Goal: Task Accomplishment & Management: Complete application form

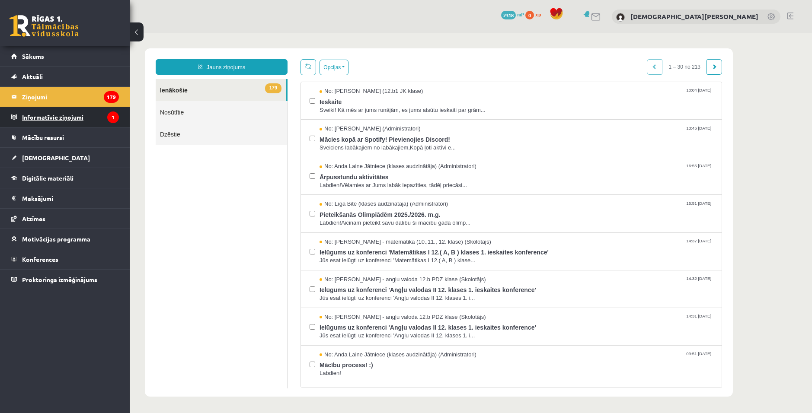
click at [54, 123] on legend "Informatīvie ziņojumi 1" at bounding box center [70, 117] width 97 height 20
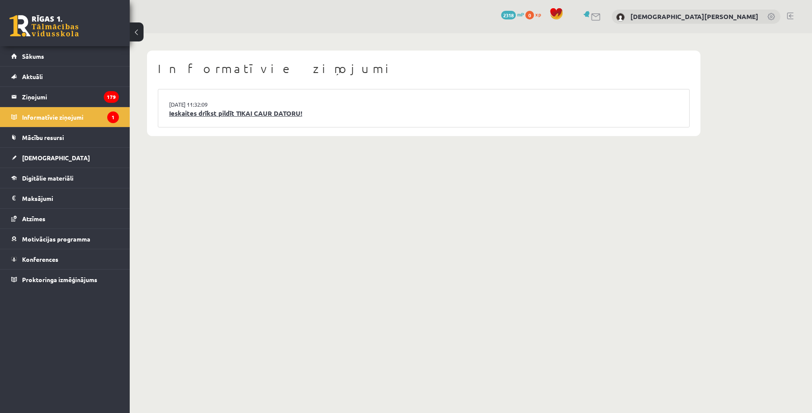
click at [253, 112] on link "Ieskaites drīkst pildīt TIKAI CAUR DATORU!" at bounding box center [423, 114] width 509 height 10
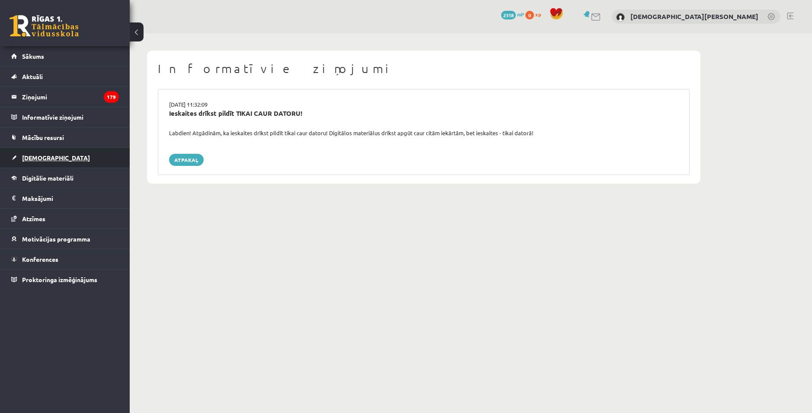
click at [58, 156] on link "[DEMOGRAPHIC_DATA]" at bounding box center [65, 158] width 108 height 20
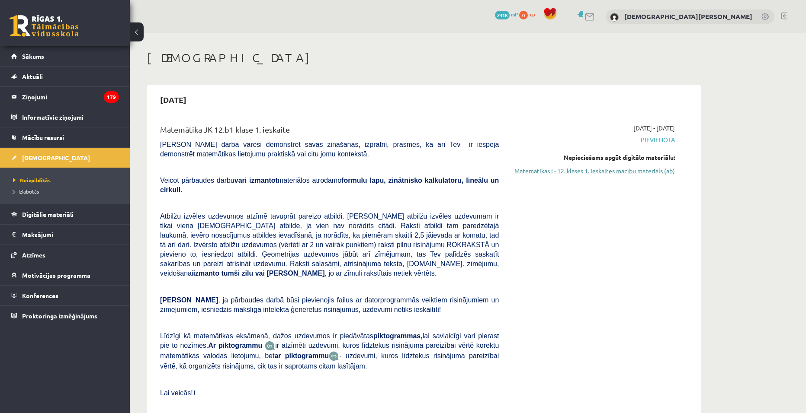
click at [603, 171] on link "Matemātikas I - 12. klases 1. ieskaites mācību materiāls (ab)" at bounding box center [593, 170] width 163 height 9
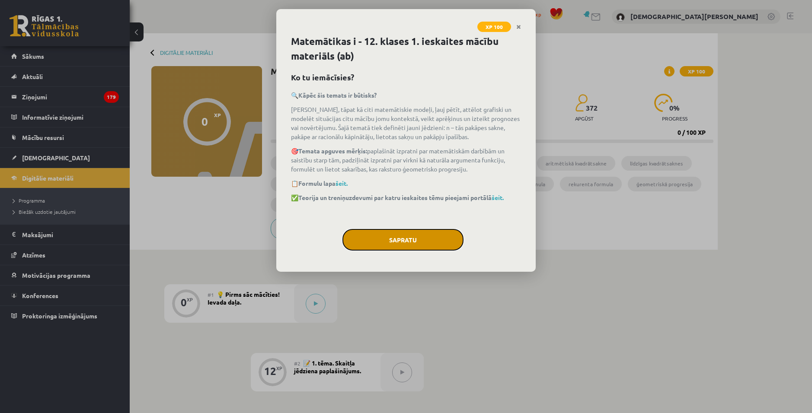
click at [388, 250] on button "Sapratu" at bounding box center [402, 240] width 121 height 22
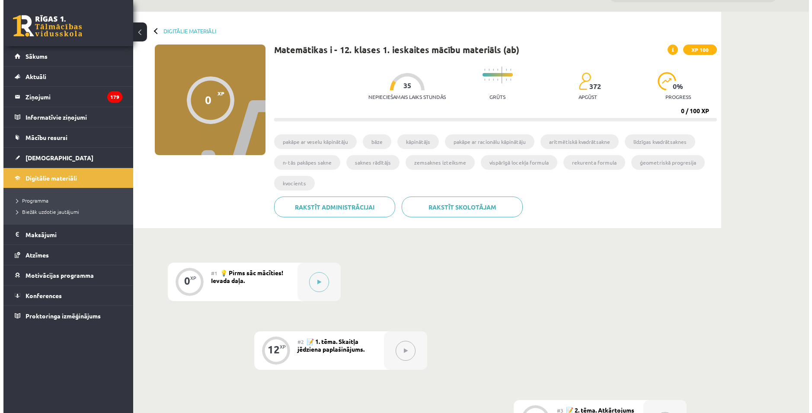
scroll to position [86, 0]
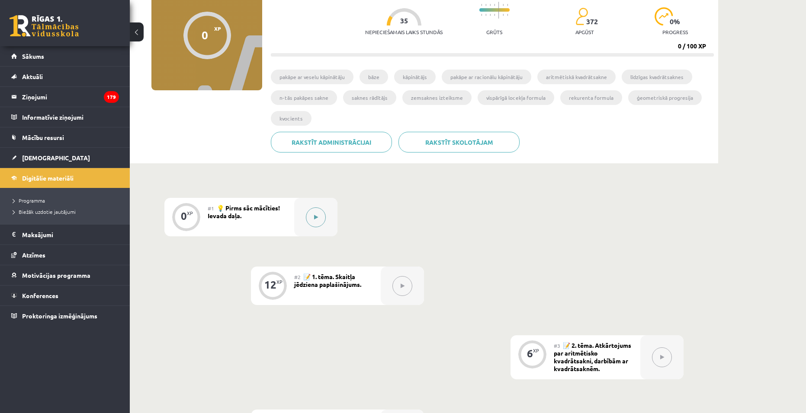
click at [320, 216] on button at bounding box center [316, 218] width 20 height 20
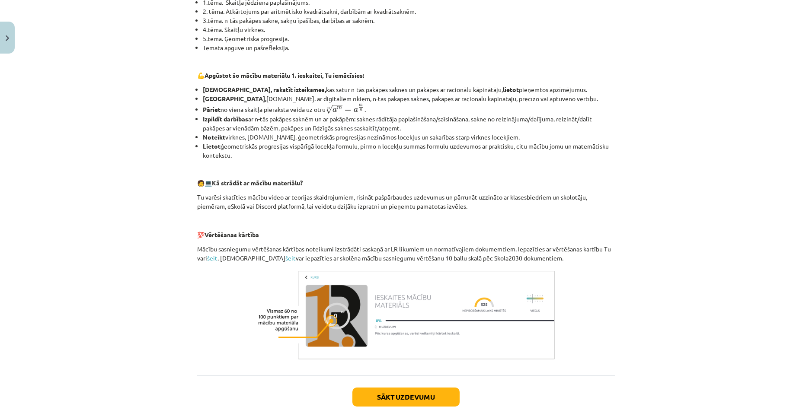
scroll to position [282, 0]
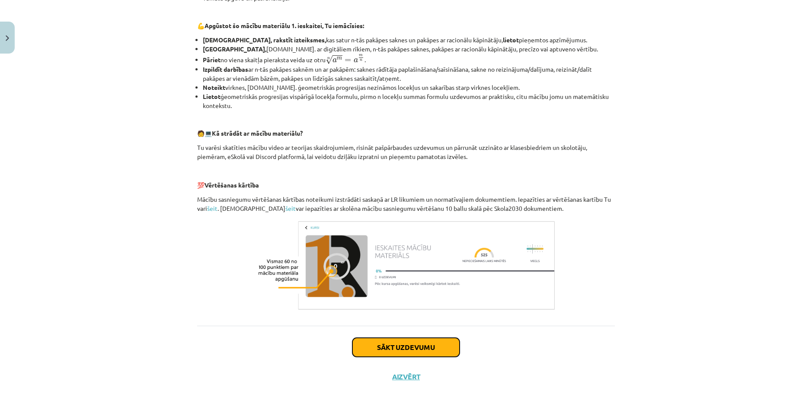
click at [423, 352] on button "Sākt uzdevumu" at bounding box center [405, 347] width 107 height 19
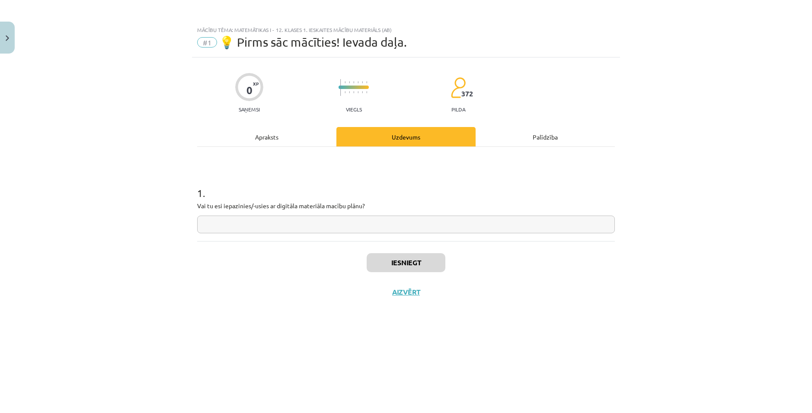
click at [304, 218] on input "text" at bounding box center [406, 225] width 418 height 18
type input "**"
click at [398, 268] on button "Iesniegt" at bounding box center [406, 262] width 79 height 19
click at [494, 329] on div "Iesniegts Nākamā nodarbība Aizvērt" at bounding box center [406, 285] width 418 height 88
click at [401, 294] on button "Nākamā nodarbība" at bounding box center [406, 298] width 85 height 20
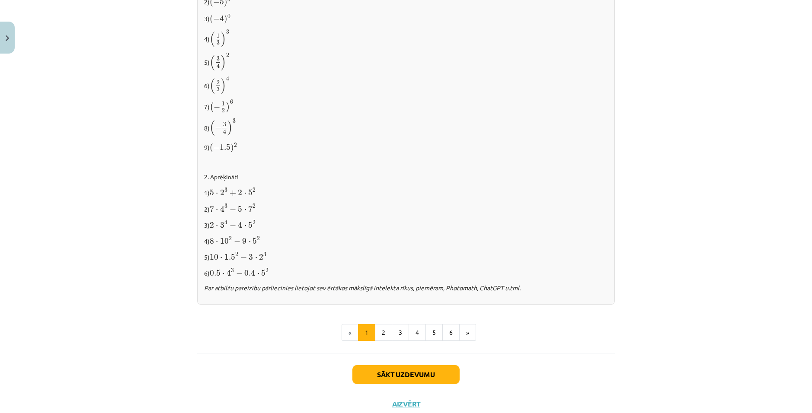
scroll to position [815, 0]
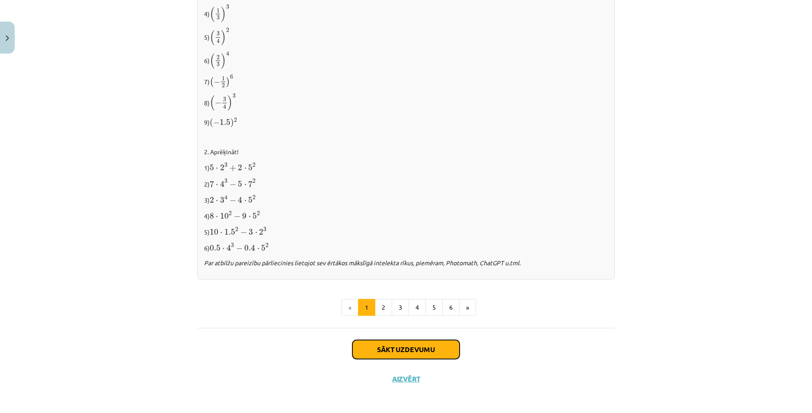
click at [402, 349] on button "Sākt uzdevumu" at bounding box center [405, 349] width 107 height 19
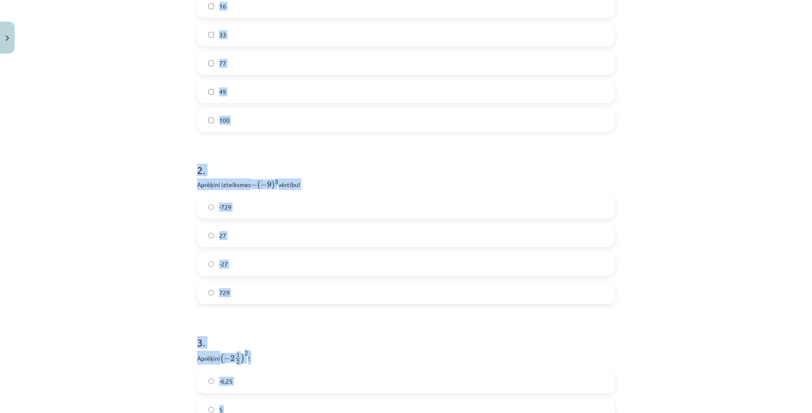
scroll to position [357, 0]
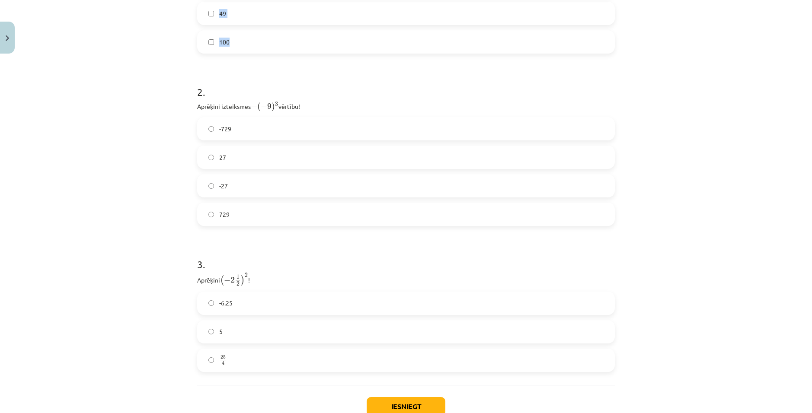
drag, startPoint x: 192, startPoint y: 171, endPoint x: 258, endPoint y: 48, distance: 140.1
click at [258, 48] on div "12 XP Saņemsi Viegls 372 pilda Apraksts Uzdevums Palīdzība 1 . Atzīmē visus ska…" at bounding box center [406, 76] width 428 height 750
copy div "1 . Atzīmē visus skaitļus, kuri ir kāda vesela skaitļa kvadrāts! 3 60 16 33 77 …"
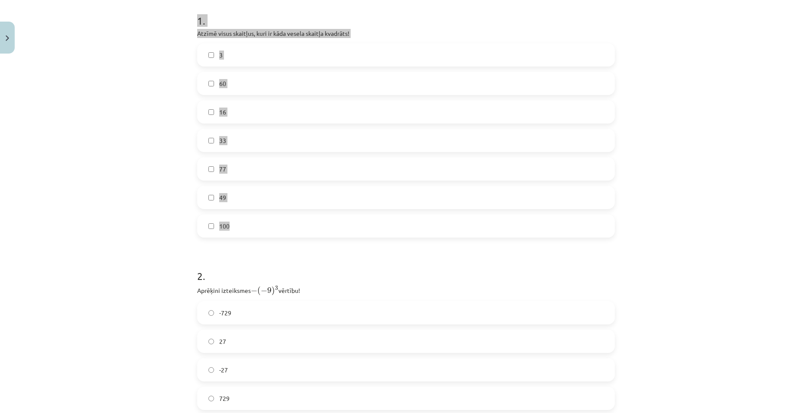
scroll to position [141, 0]
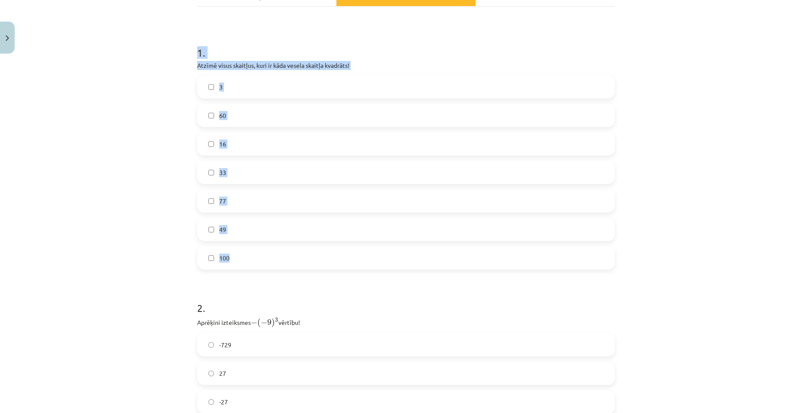
click at [159, 135] on div "Mācību tēma: Matemātikas i - 12. klases 1. ieskaites mācību materiāls (ab) #2 📝…" at bounding box center [406, 206] width 812 height 413
click at [233, 141] on label "16" at bounding box center [406, 144] width 416 height 22
click at [246, 231] on label "49" at bounding box center [406, 230] width 416 height 22
click at [253, 255] on label "100" at bounding box center [406, 258] width 416 height 22
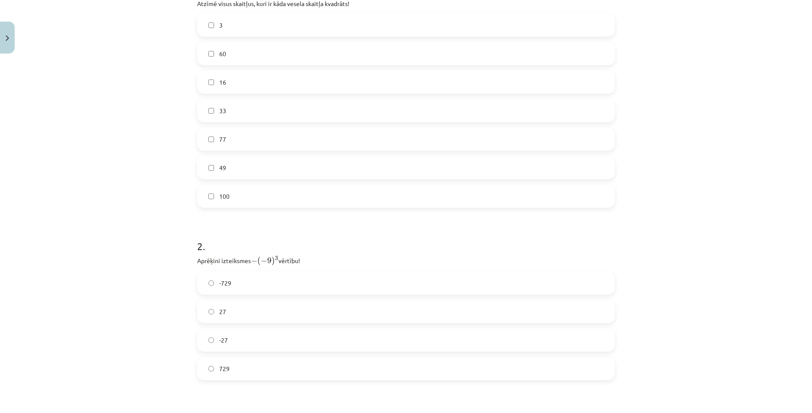
scroll to position [227, 0]
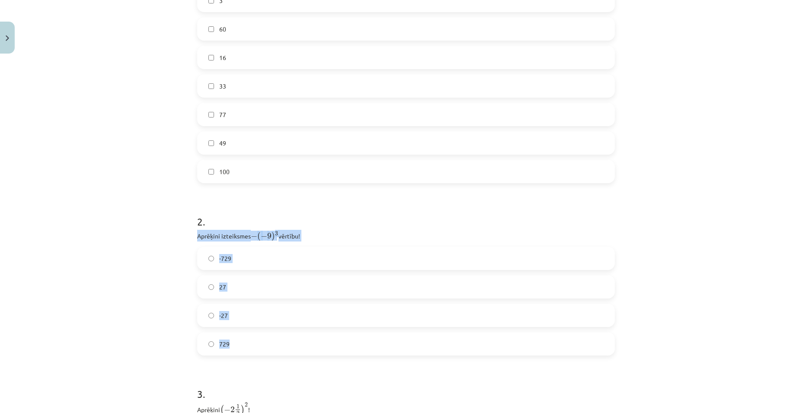
drag, startPoint x: 188, startPoint y: 238, endPoint x: 317, endPoint y: 342, distance: 166.0
click at [318, 345] on div "Mācību tēma: Matemātikas i - 12. klases 1. ieskaites mācību materiāls (ab) #2 📝…" at bounding box center [406, 206] width 812 height 413
copy div "Aprēķini izteiksmes − ( − 9 ) 3 − ( − 9 ) 3 vērtību! -729 27 -27 729"
click at [153, 253] on div "Mācību tēma: Matemātikas i - 12. klases 1. ieskaites mācību materiāls (ab) #2 📝…" at bounding box center [406, 206] width 812 height 413
click at [248, 346] on label "729" at bounding box center [406, 344] width 416 height 22
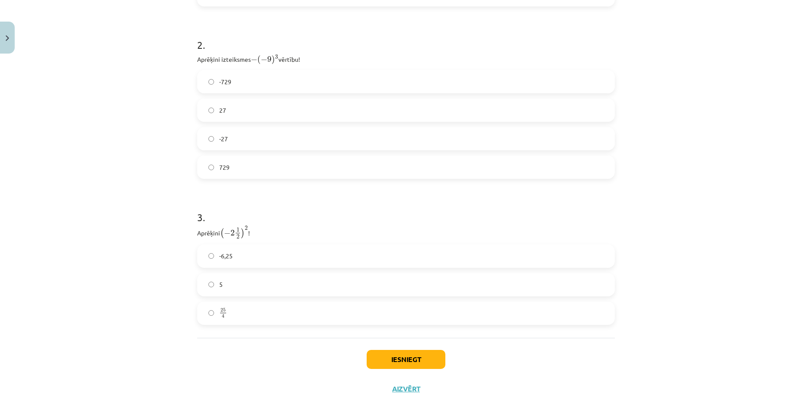
scroll to position [416, 0]
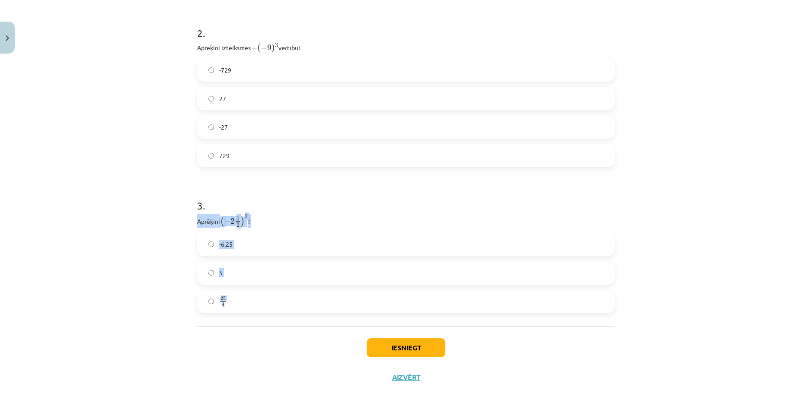
drag, startPoint x: 213, startPoint y: 223, endPoint x: 283, endPoint y: 302, distance: 105.1
click at [283, 302] on div "12 XP Saņemsi Viegls 372 pilda Apraksts Uzdevums Palīdzība 1 . Atzīmē visus ska…" at bounding box center [406, 17] width 428 height 750
copy div "Aprēķini ( − 2 1 2 ) 2 ( − 2 1 2 ) 2 ! -6,25 5 25 4"
click at [138, 250] on div "Mācību tēma: Matemātikas i - 12. klases 1. ieskaites mācību materiāls (ab) #2 📝…" at bounding box center [406, 206] width 812 height 413
click at [184, 259] on div "Mācību tēma: Matemātikas i - 12. klases 1. ieskaites mācību materiāls (ab) #2 📝…" at bounding box center [406, 206] width 812 height 413
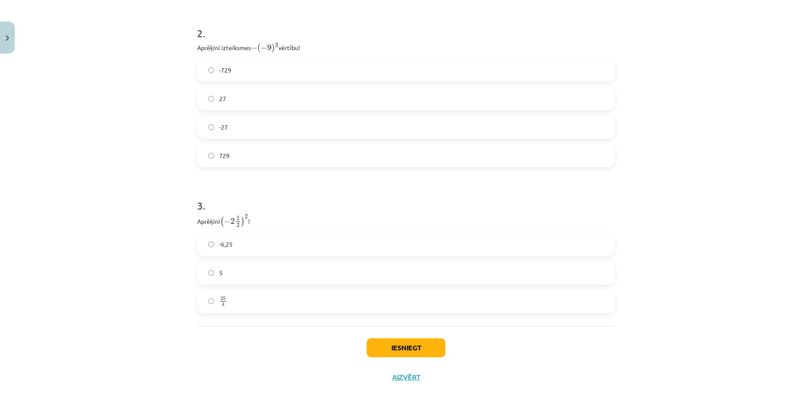
click at [271, 300] on label "25 4 25 4" at bounding box center [406, 302] width 416 height 22
click at [402, 345] on button "Iesniegt" at bounding box center [406, 348] width 79 height 19
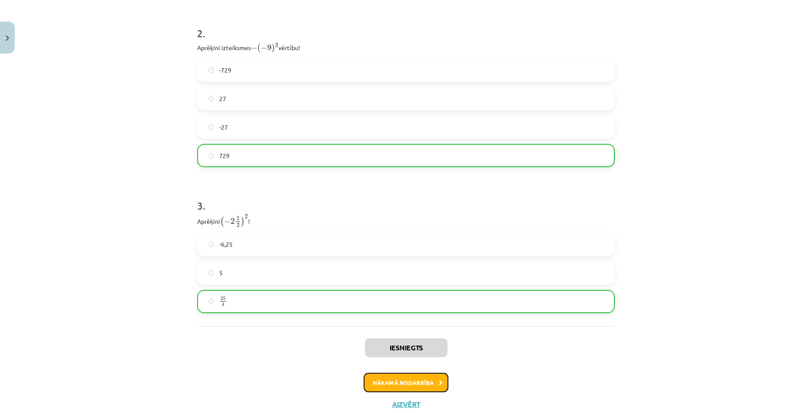
click at [396, 378] on button "Nākamā nodarbība" at bounding box center [406, 383] width 85 height 20
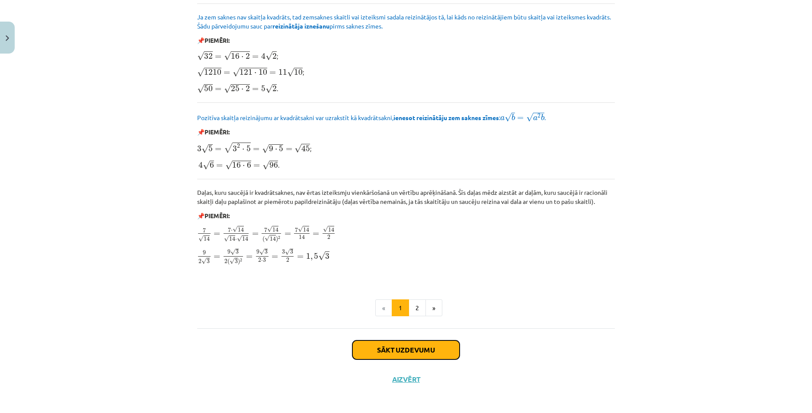
click at [428, 349] on button "Sākt uzdevumu" at bounding box center [405, 350] width 107 height 19
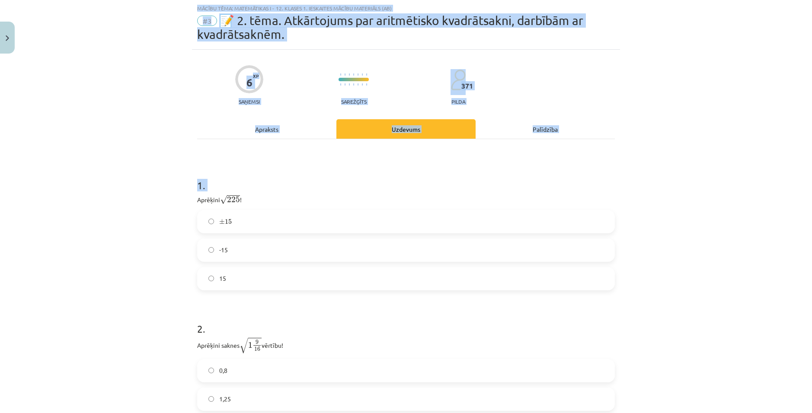
scroll to position [119, 0]
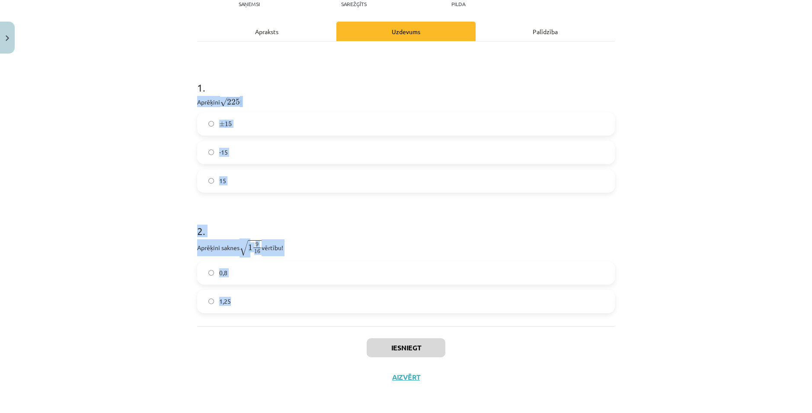
drag, startPoint x: 194, startPoint y: 200, endPoint x: 263, endPoint y: 294, distance: 116.9
click at [263, 294] on div "6 XP Saņemsi Sarežģīts 371 pilda Apraksts Uzdevums Palīdzība 1 . Aprēķini √ 225…" at bounding box center [406, 172] width 428 height 440
copy form "Aprēķini √ 225 225 ! ± 15 ± 15 -15 15 2 . Aprēķini saknes √ 1 9 16 1 9 16 vērtī…"
click at [215, 199] on form "1 . Aprēķini √ 225 225 ! ± 15 ± 15 -15 15 2 . Aprēķini saknes √ 1 9 16 1 9 16 v…" at bounding box center [406, 190] width 418 height 247
click at [232, 174] on label "15" at bounding box center [406, 181] width 416 height 22
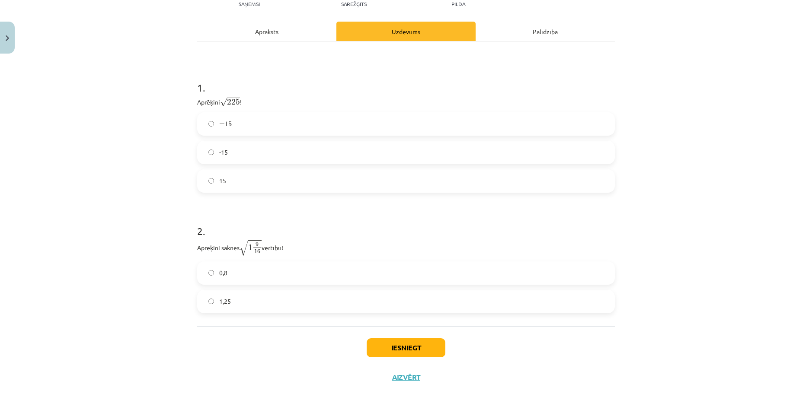
click at [152, 190] on div "Mācību tēma: Matemātikas i - 12. klases 1. ieskaites mācību materiāls (ab) #3 📝…" at bounding box center [406, 206] width 812 height 413
click at [282, 296] on label "1,25" at bounding box center [406, 302] width 416 height 22
click at [408, 346] on button "Iesniegt" at bounding box center [406, 348] width 79 height 19
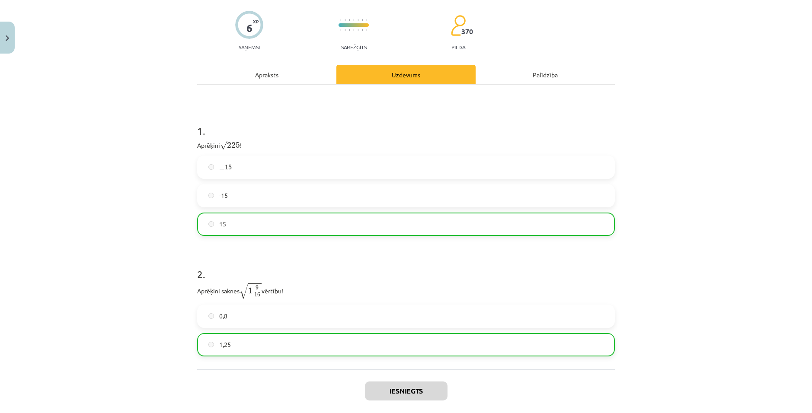
drag, startPoint x: 317, startPoint y: 278, endPoint x: 245, endPoint y: 256, distance: 75.5
click at [245, 256] on h1 "2 ." at bounding box center [406, 266] width 418 height 27
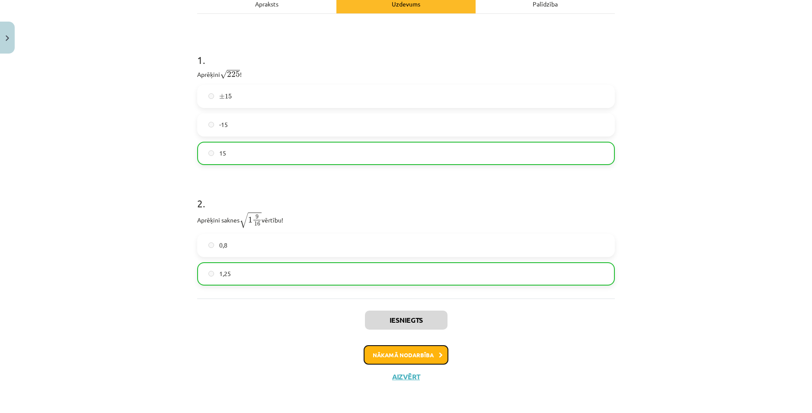
click at [416, 355] on button "Nākamā nodarbība" at bounding box center [406, 356] width 85 height 20
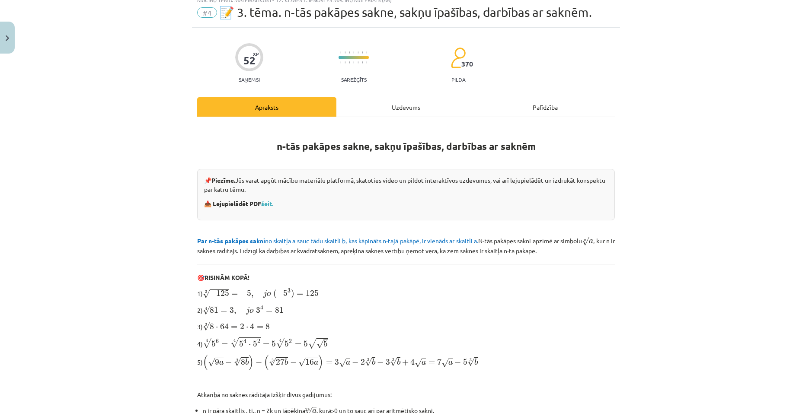
scroll to position [22, 0]
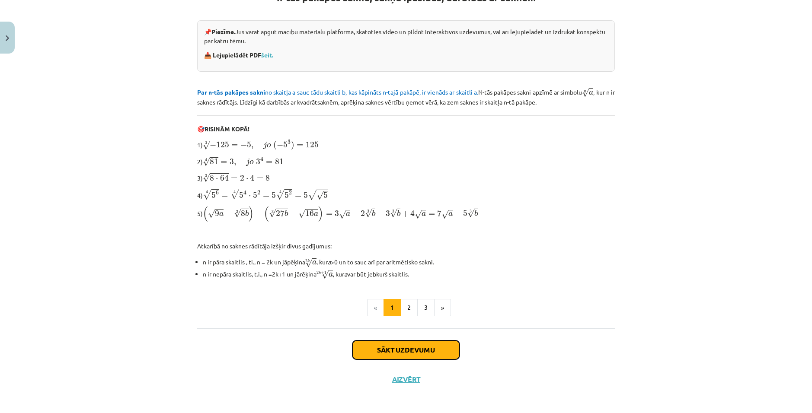
click at [424, 347] on button "Sākt uzdevumu" at bounding box center [405, 350] width 107 height 19
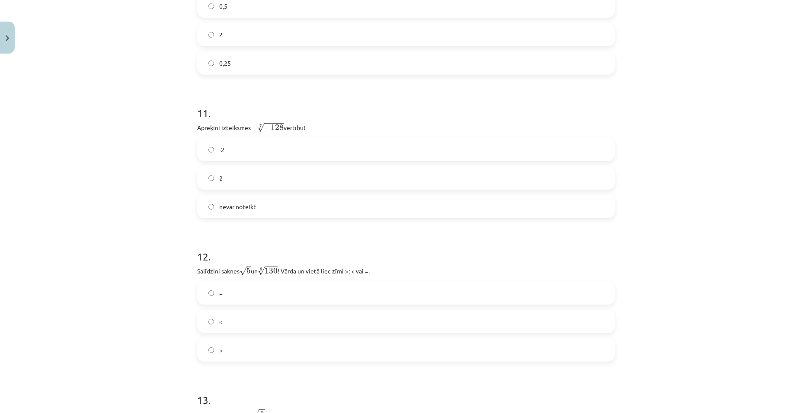
scroll to position [1836, 0]
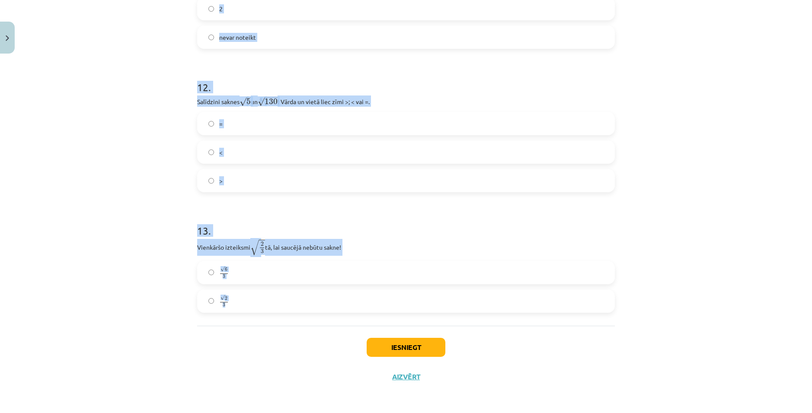
drag, startPoint x: 244, startPoint y: 184, endPoint x: 228, endPoint y: 311, distance: 128.1
copy form "1 . Kura izteiksme jāizvēlas vienādības a m n a m n = ⋯ labajā pusē, lai būtu p…"
click at [162, 163] on div "Mācību tēma: Matemātikas i - 12. klases 1. ieskaites mācību materiāls (ab) #4 📝…" at bounding box center [406, 206] width 812 height 413
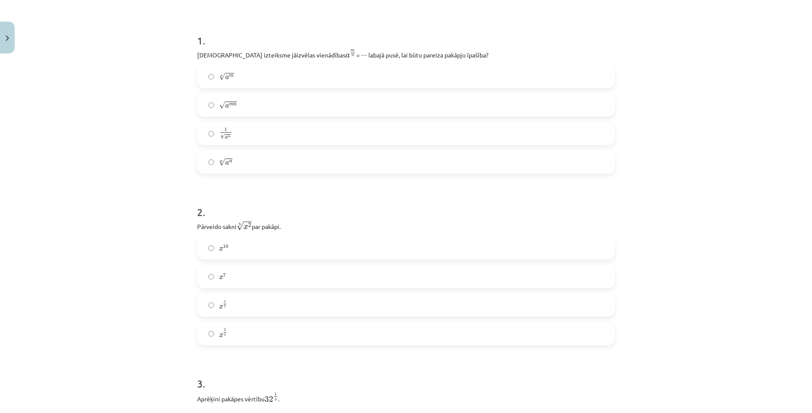
scroll to position [106, 0]
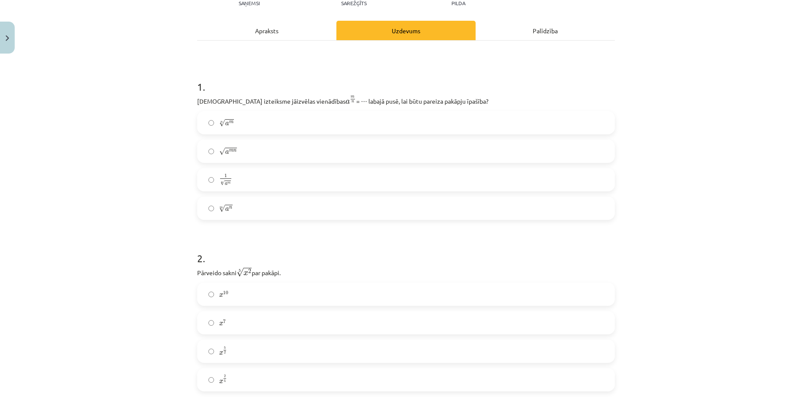
click at [248, 125] on label "n √ a m a m n" at bounding box center [406, 123] width 416 height 22
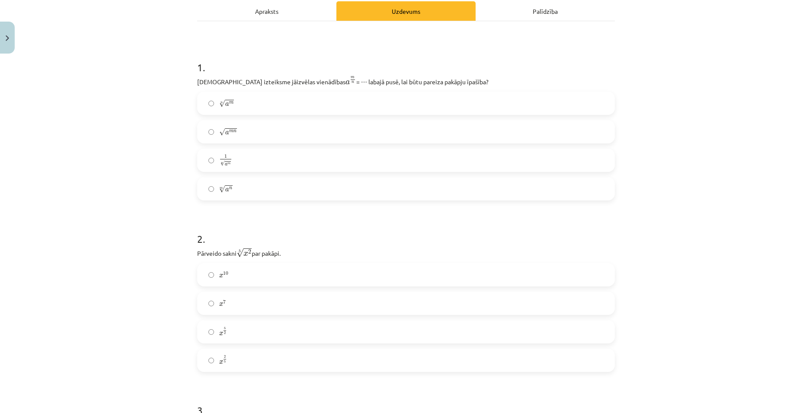
scroll to position [193, 0]
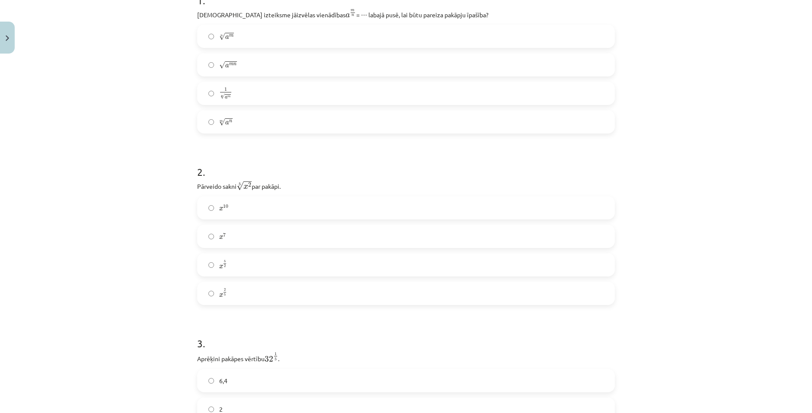
click at [251, 271] on label "x 5 2 x 5 2" at bounding box center [406, 265] width 416 height 22
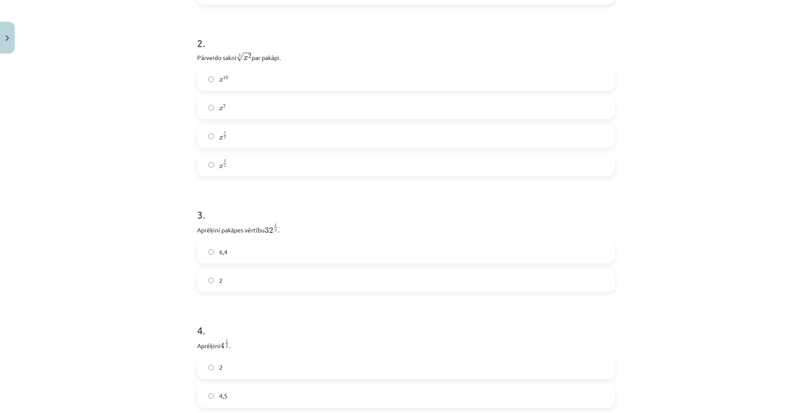
scroll to position [366, 0]
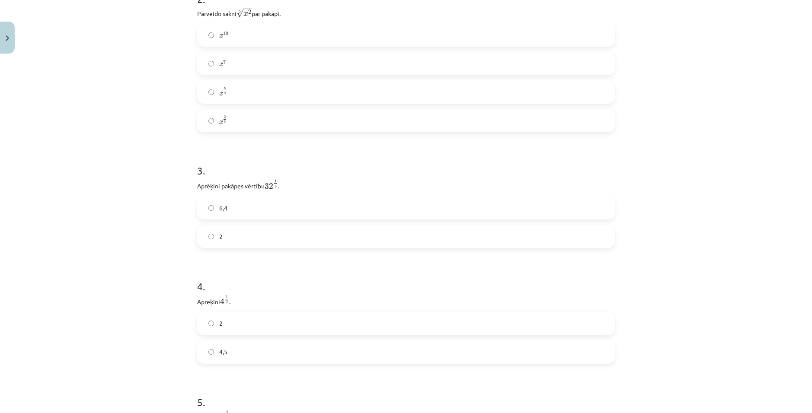
click at [240, 236] on label "2" at bounding box center [406, 237] width 416 height 22
click at [257, 320] on label "2" at bounding box center [406, 324] width 416 height 22
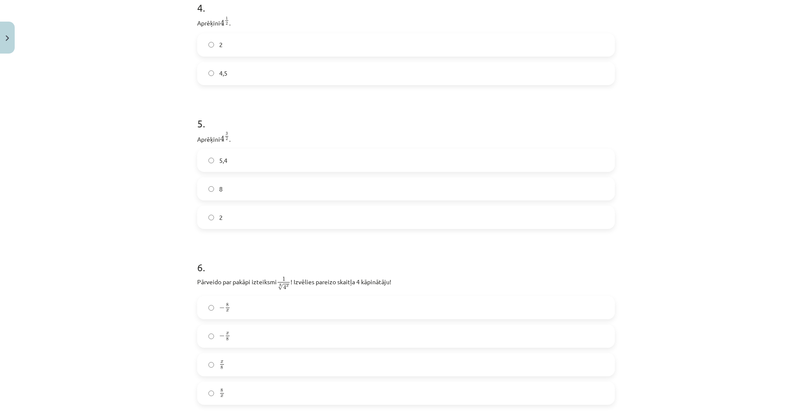
scroll to position [712, 0]
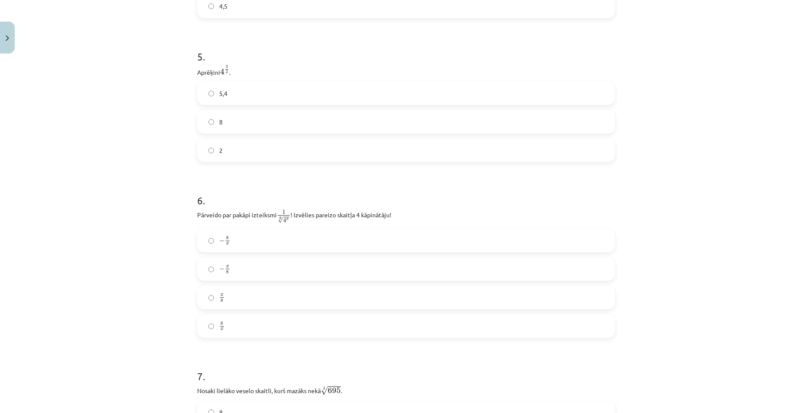
click at [232, 119] on label "8" at bounding box center [406, 122] width 416 height 22
click at [260, 242] on label "− 8 x − 8 x" at bounding box center [406, 241] width 416 height 22
click at [118, 260] on div "Mācību tēma: Matemātikas i - 12. klases 1. ieskaites mācību materiāls (ab) #4 📝…" at bounding box center [406, 206] width 812 height 413
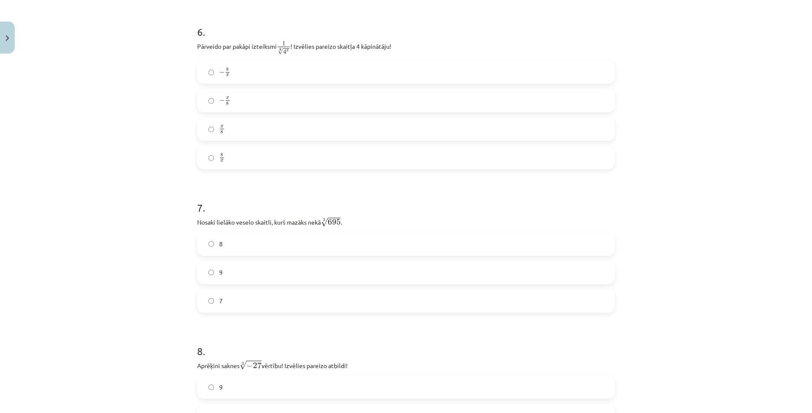
scroll to position [885, 0]
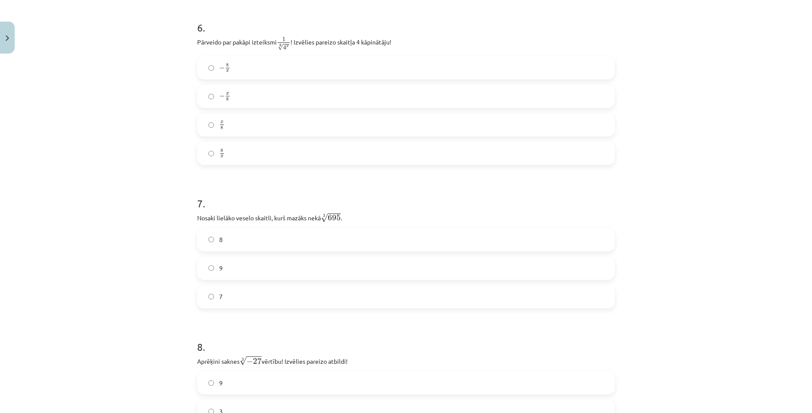
click at [259, 234] on label "8" at bounding box center [406, 240] width 416 height 22
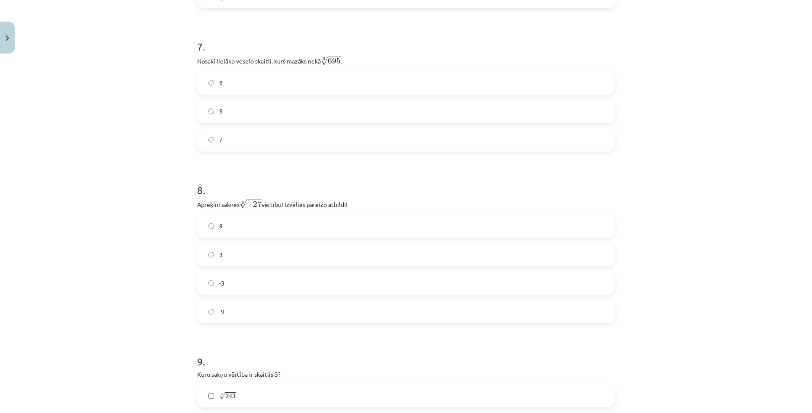
scroll to position [1058, 0]
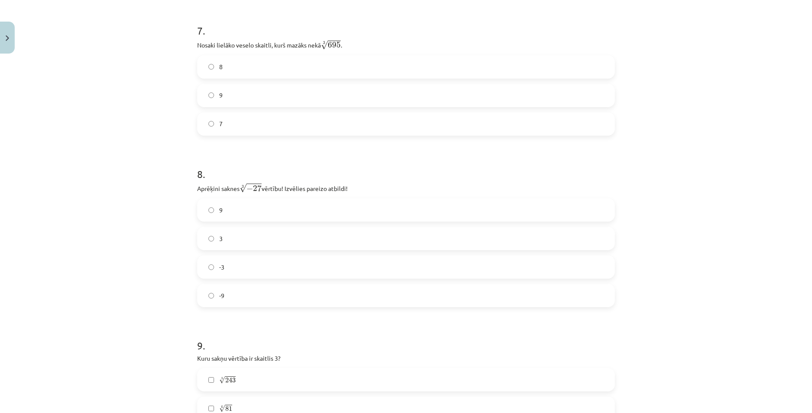
click at [235, 268] on label "-3" at bounding box center [406, 267] width 416 height 22
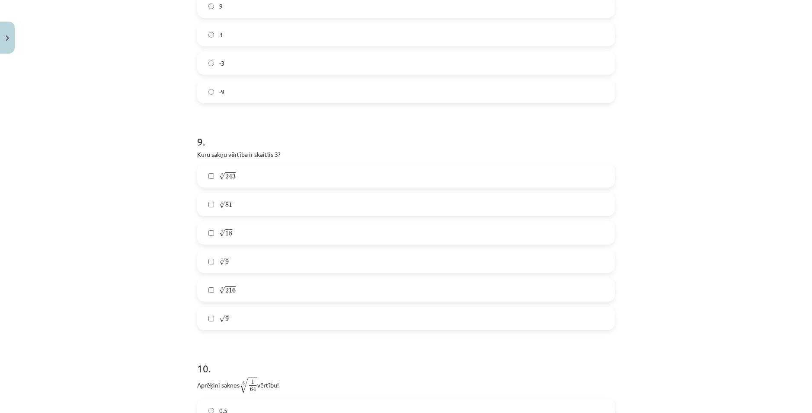
scroll to position [1274, 0]
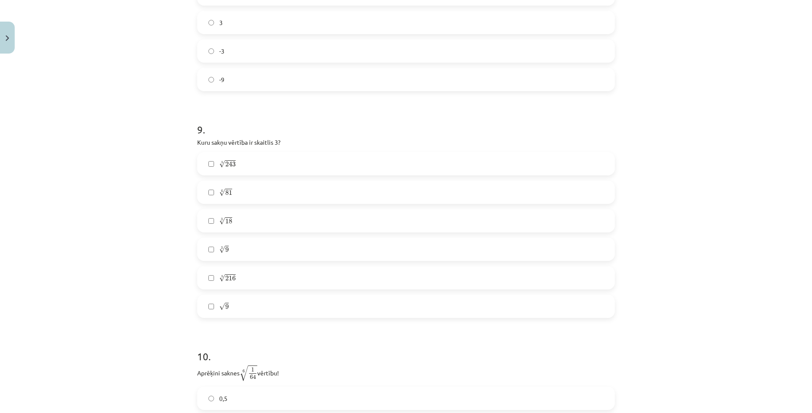
click at [225, 163] on span "243" at bounding box center [230, 164] width 10 height 5
click at [242, 196] on label "4 √ 81 81 4" at bounding box center [406, 193] width 416 height 22
click at [257, 314] on label "√ 9 9" at bounding box center [406, 307] width 416 height 22
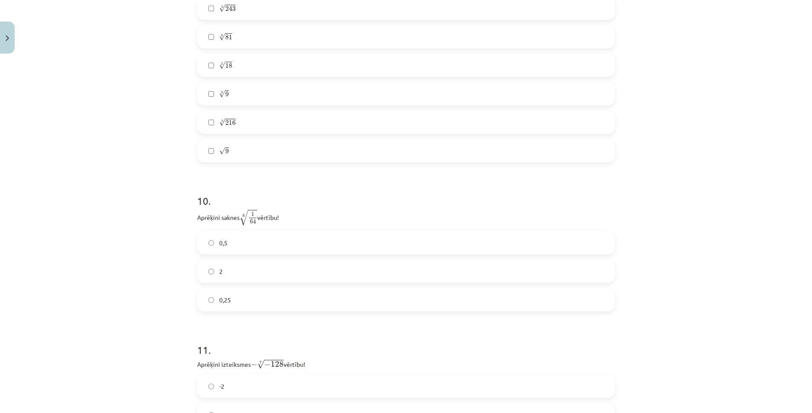
scroll to position [1447, 0]
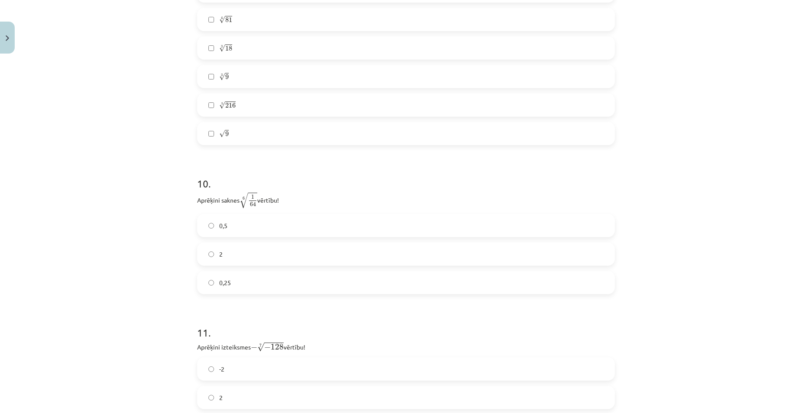
click at [234, 224] on label "0,5" at bounding box center [406, 226] width 416 height 22
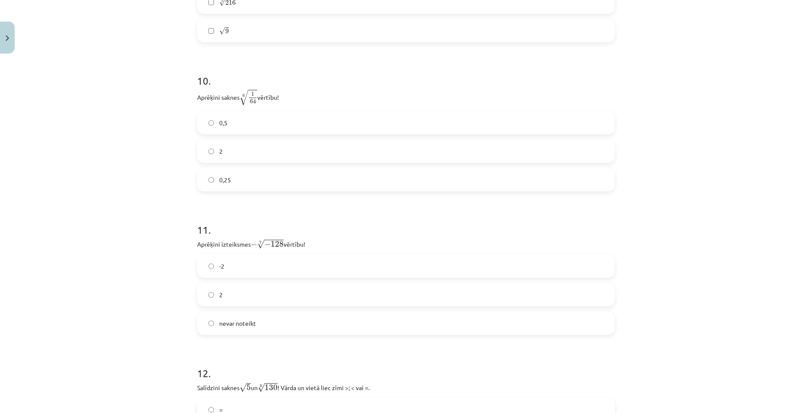
scroll to position [1577, 0]
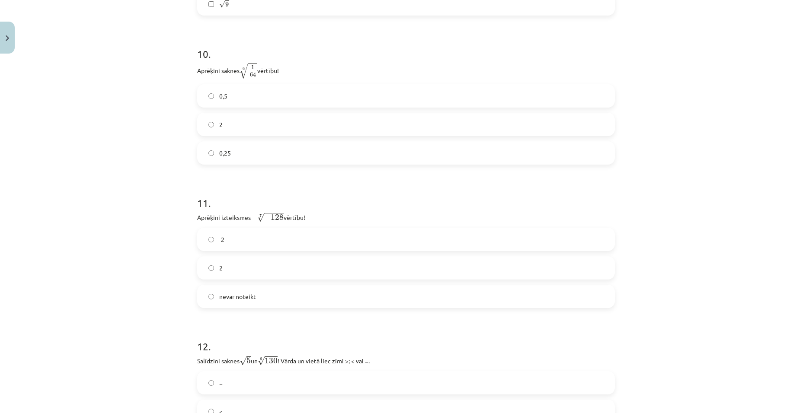
click at [227, 244] on label "-2" at bounding box center [406, 240] width 416 height 22
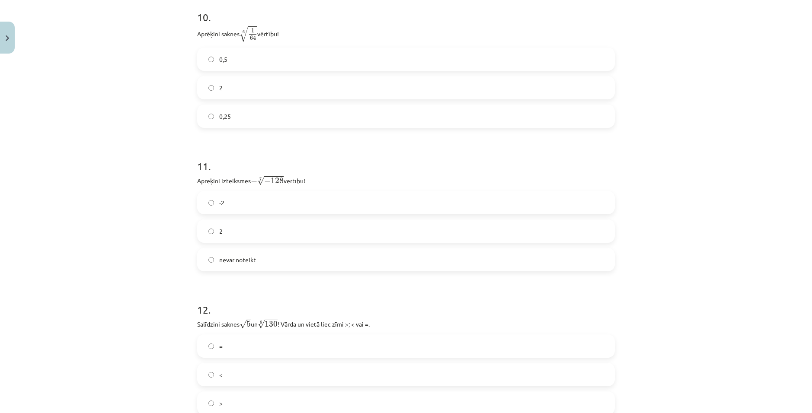
scroll to position [1750, 0]
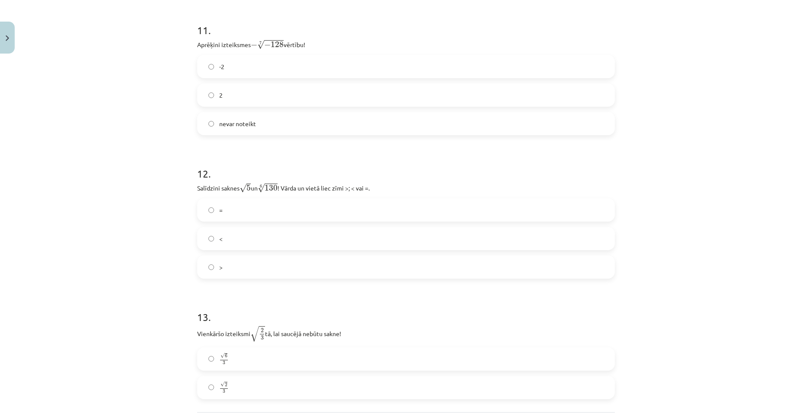
click at [239, 241] on label "<" at bounding box center [406, 239] width 416 height 22
click at [237, 267] on label ">" at bounding box center [406, 267] width 416 height 22
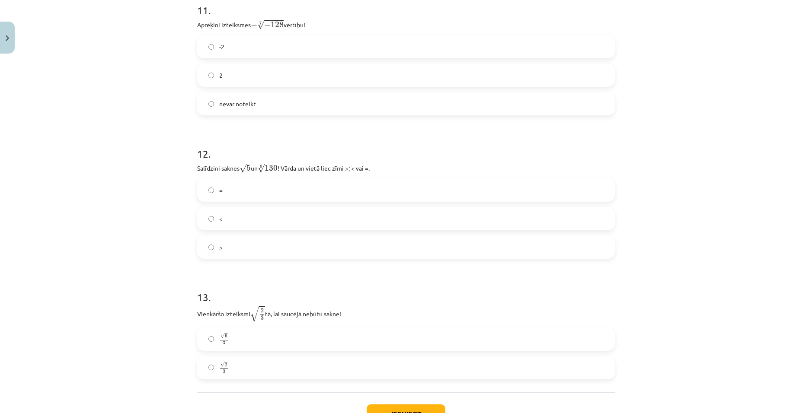
scroll to position [1836, 0]
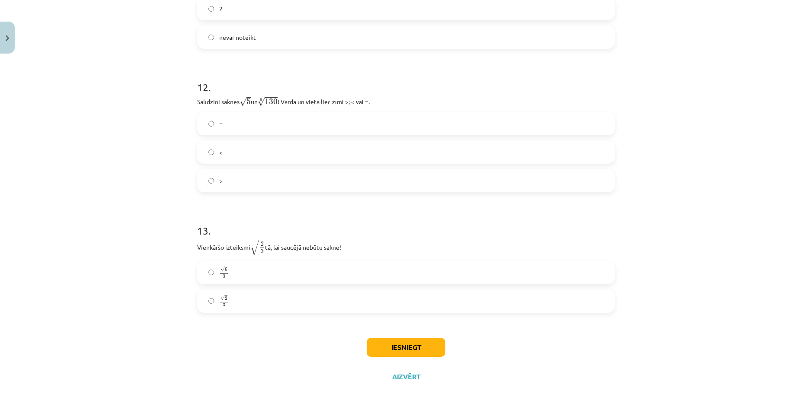
click at [247, 278] on label "√ 6 3 6 3" at bounding box center [406, 273] width 416 height 22
click at [392, 342] on button "Iesniegt" at bounding box center [406, 347] width 79 height 19
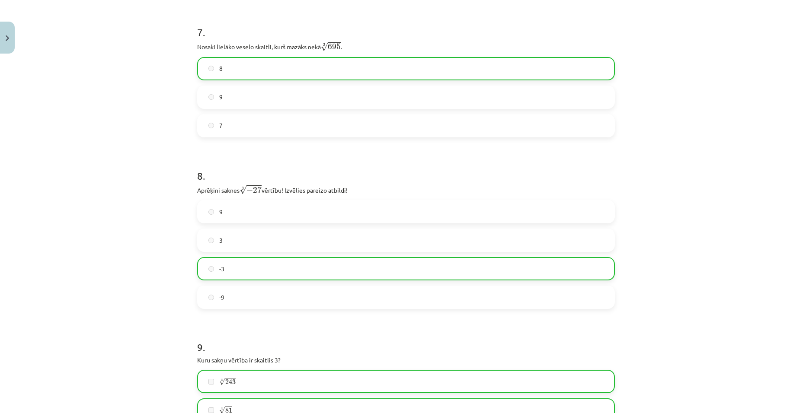
scroll to position [1014, 0]
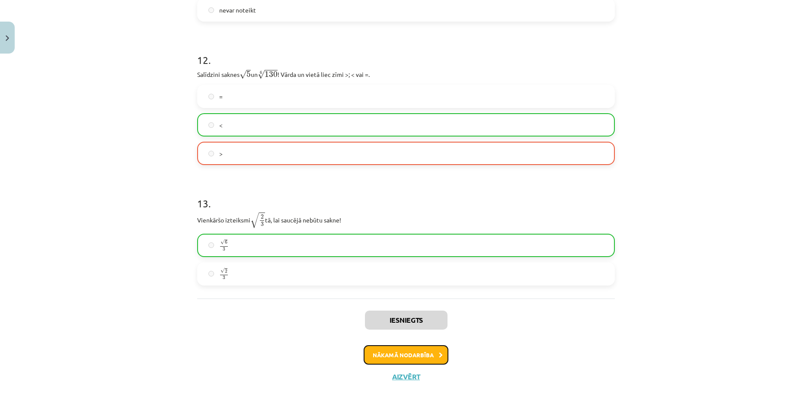
click at [433, 356] on button "Nākamā nodarbība" at bounding box center [406, 356] width 85 height 20
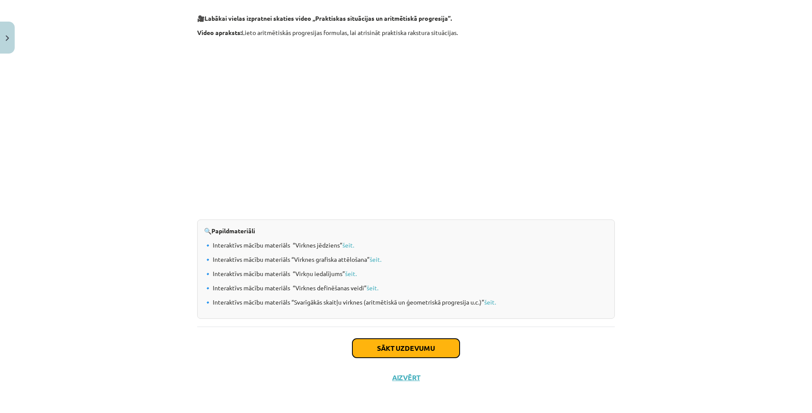
click at [413, 348] on button "Sākt uzdevumu" at bounding box center [405, 348] width 107 height 19
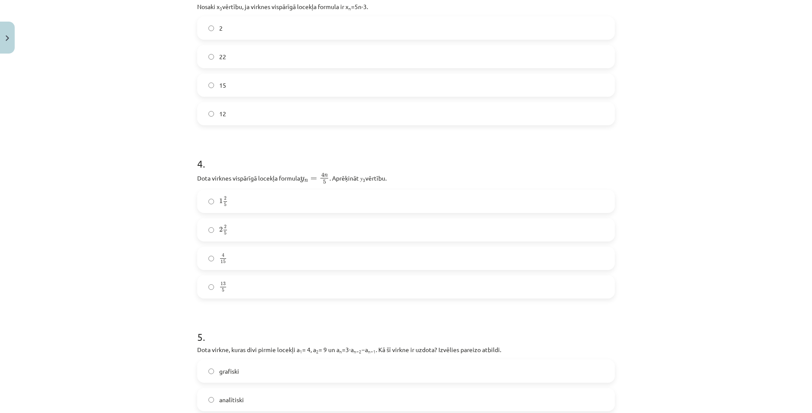
scroll to position [865, 0]
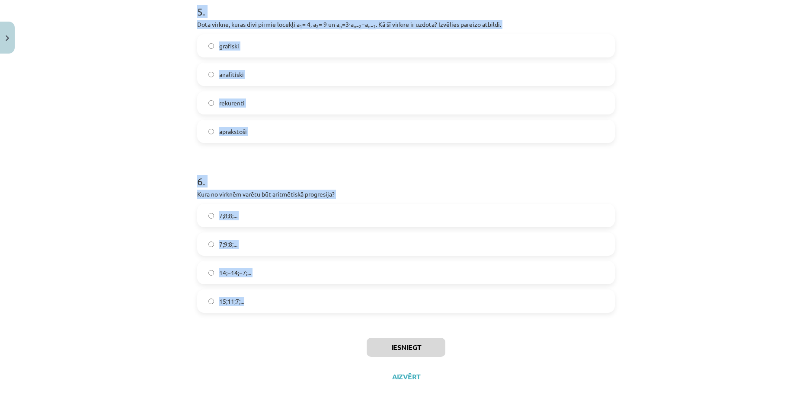
drag, startPoint x: 236, startPoint y: 179, endPoint x: 256, endPoint y: 309, distance: 130.9
click at [256, 309] on div "Mācību tēma: Matemātikas i - 12. klases 1. ieskaites mācību materiāls (ab) #5 📝…" at bounding box center [406, 206] width 812 height 413
copy form "1 . Skaitļu virkne -7; -4; -1; 2; 5; ... ir Ne augoša, ne dilstoša Konstanta Au…"
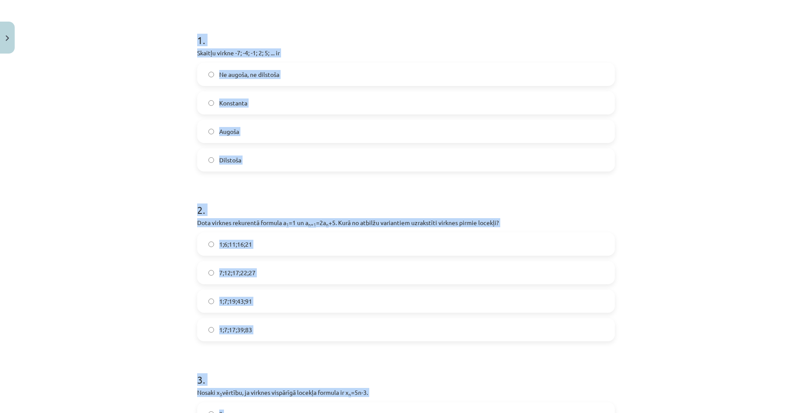
scroll to position [0, 0]
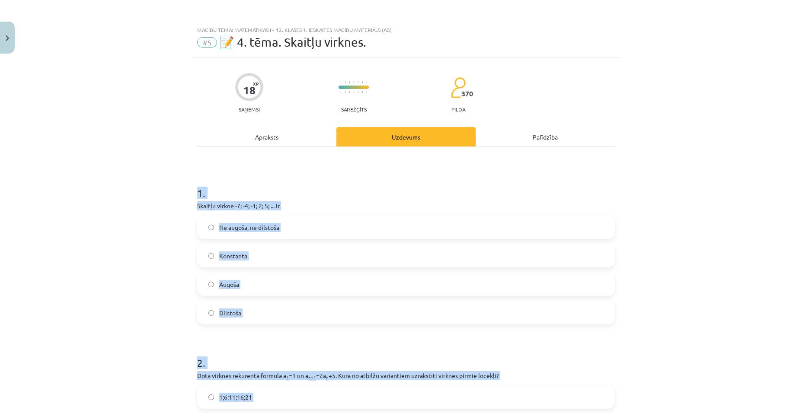
click at [148, 208] on div "Mācību tēma: Matemātikas i - 12. klases 1. ieskaites mācību materiāls (ab) #5 📝…" at bounding box center [406, 206] width 812 height 413
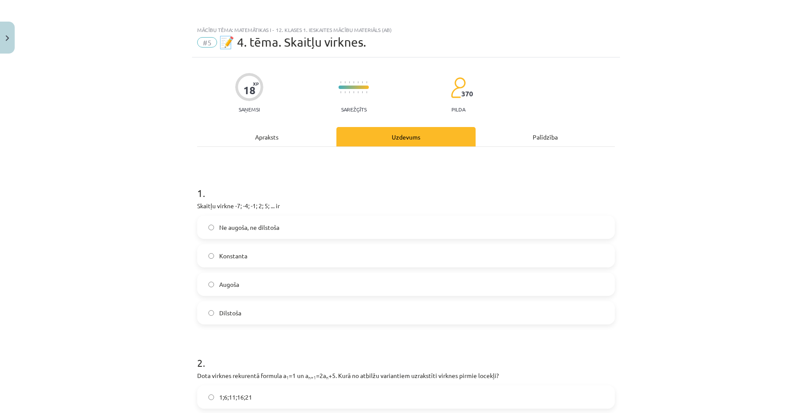
click at [253, 288] on label "Augoša" at bounding box center [406, 285] width 416 height 22
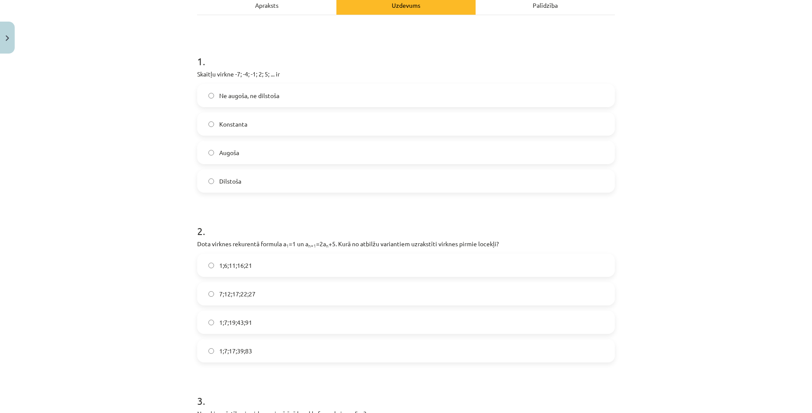
scroll to position [173, 0]
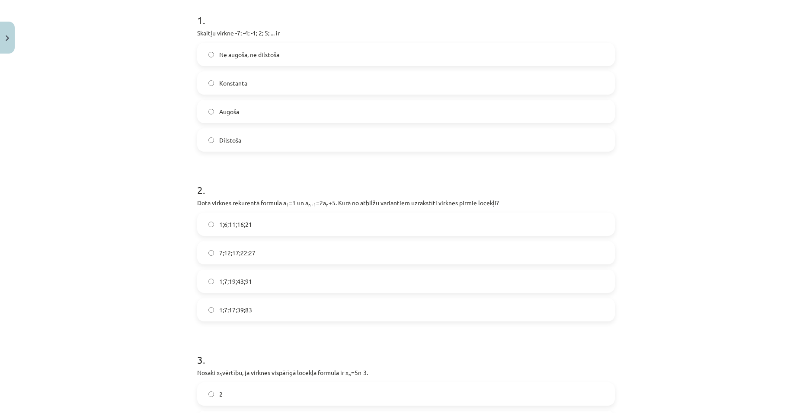
click at [271, 285] on label "1;7;19;43;91" at bounding box center [406, 282] width 416 height 22
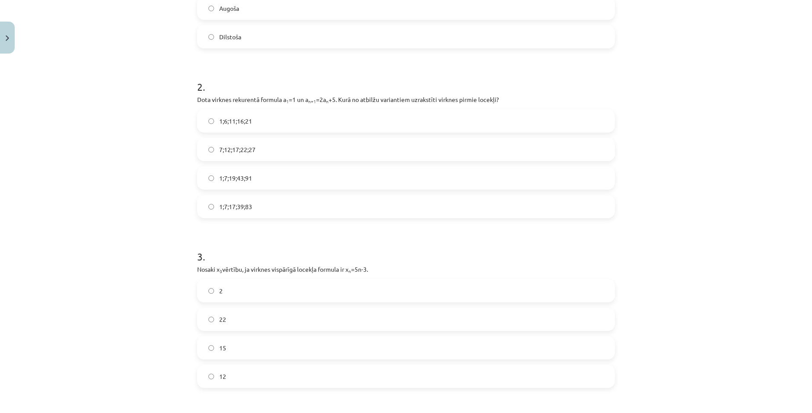
scroll to position [303, 0]
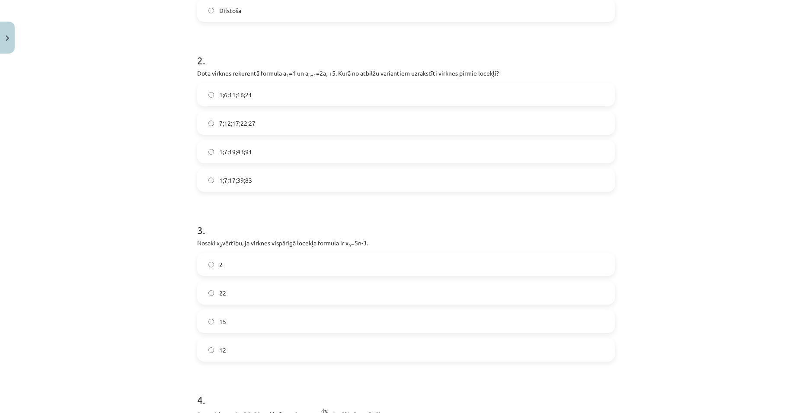
click at [242, 348] on label "12" at bounding box center [406, 350] width 416 height 22
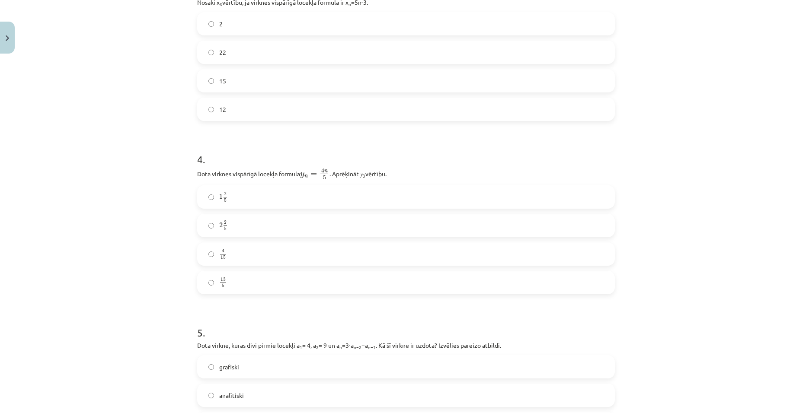
scroll to position [562, 0]
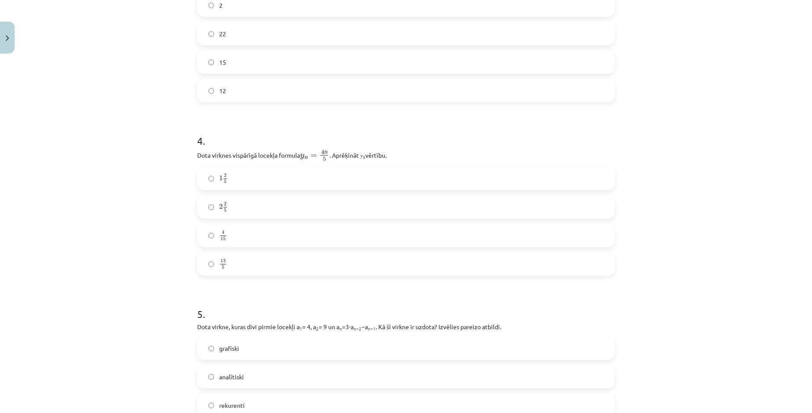
click at [233, 207] on label "2 2 5 2 2 5" at bounding box center [406, 207] width 416 height 22
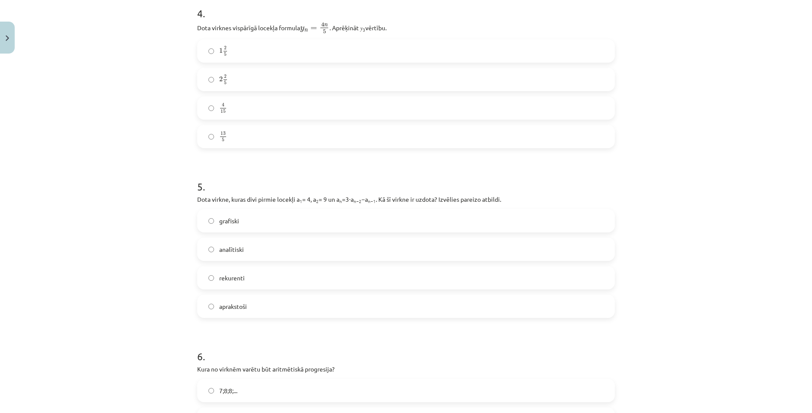
scroll to position [692, 0]
click at [273, 272] on label "rekurenti" at bounding box center [406, 276] width 416 height 22
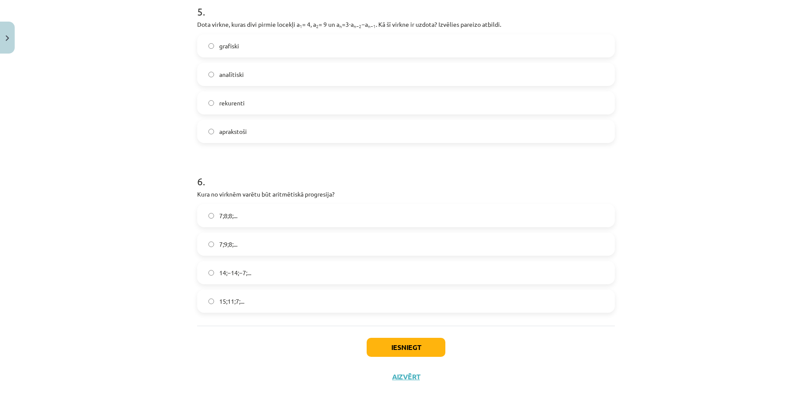
click at [279, 303] on label "15;11;7;..." at bounding box center [406, 302] width 416 height 22
click at [432, 349] on button "Iesniegt" at bounding box center [406, 347] width 79 height 19
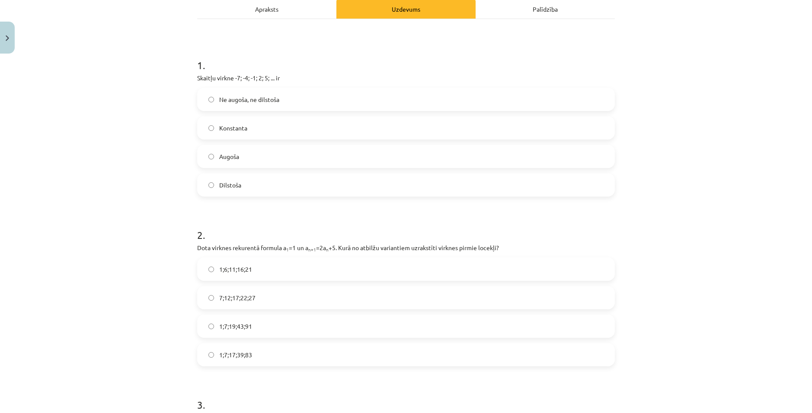
scroll to position [86, 0]
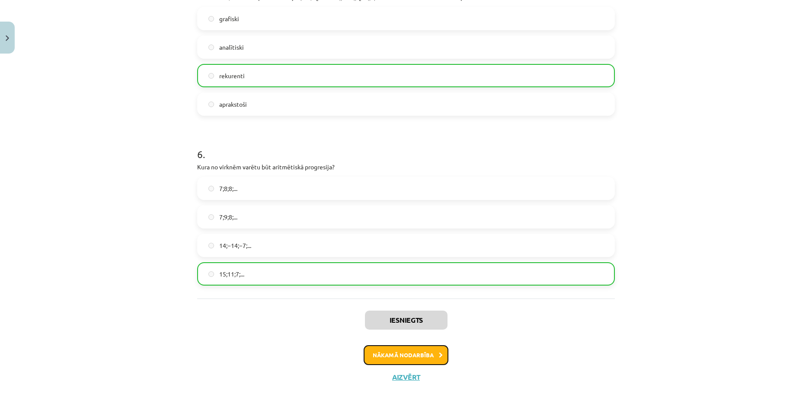
click at [426, 355] on button "Nākamā nodarbība" at bounding box center [406, 356] width 85 height 20
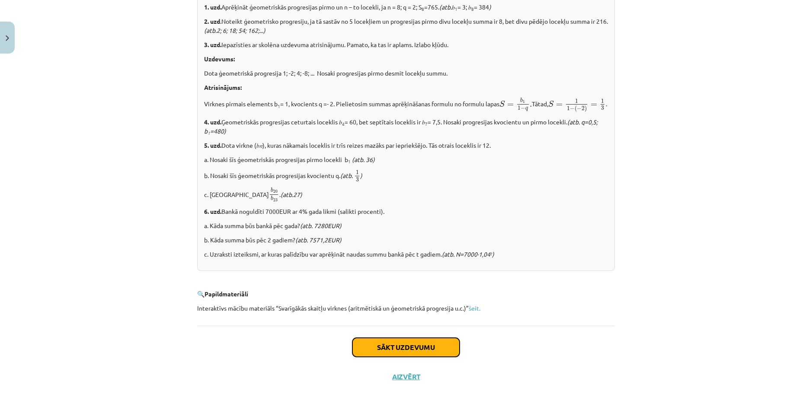
click at [424, 343] on button "Sākt uzdevumu" at bounding box center [405, 347] width 107 height 19
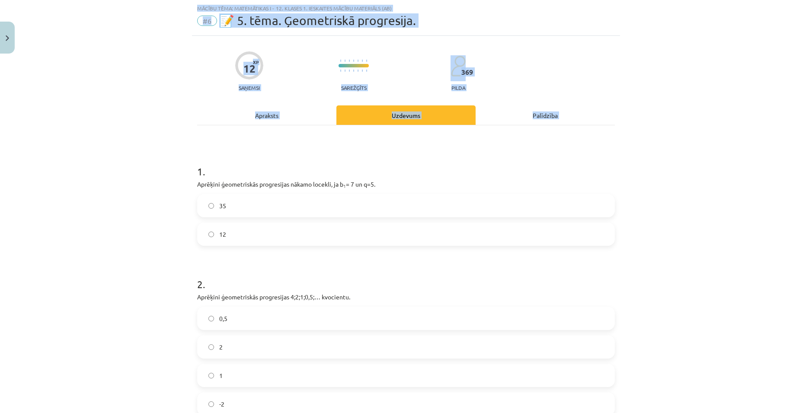
scroll to position [294, 0]
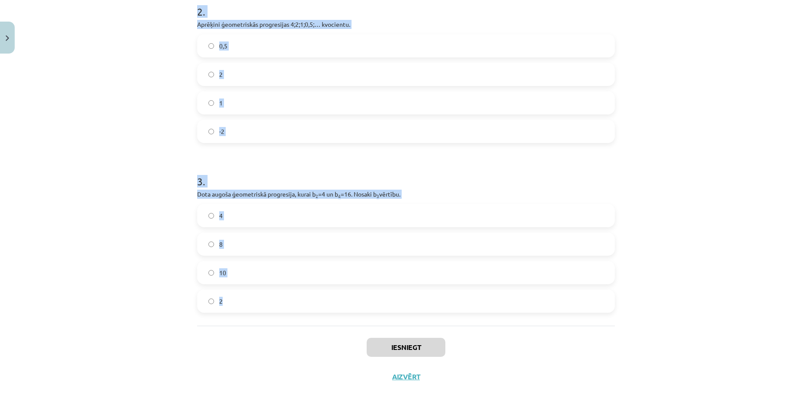
drag, startPoint x: 193, startPoint y: 169, endPoint x: 235, endPoint y: 310, distance: 148.0
click at [235, 310] on div "12 XP Saņemsi Sarežģīts 369 pilda Apraksts Uzdevums Palīdzība 1 . Aprēķini ģeom…" at bounding box center [406, 77] width 428 height 629
copy form "1 . Aprēķini ģeometriskās progresijas nākamo locekli, ja b 1 = 7 un q=5. 35 12 …"
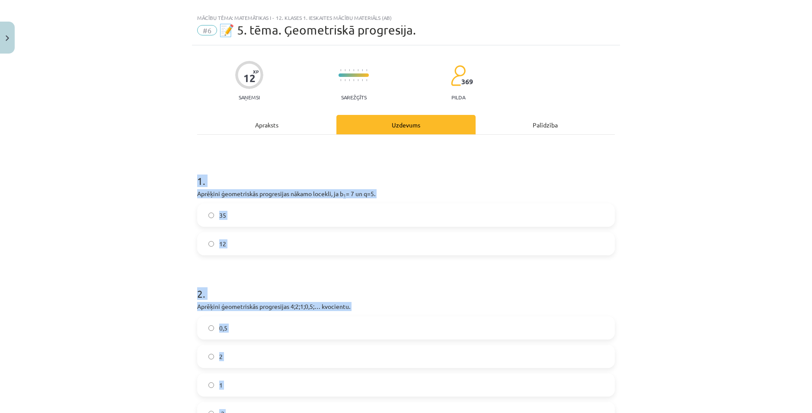
scroll to position [0, 0]
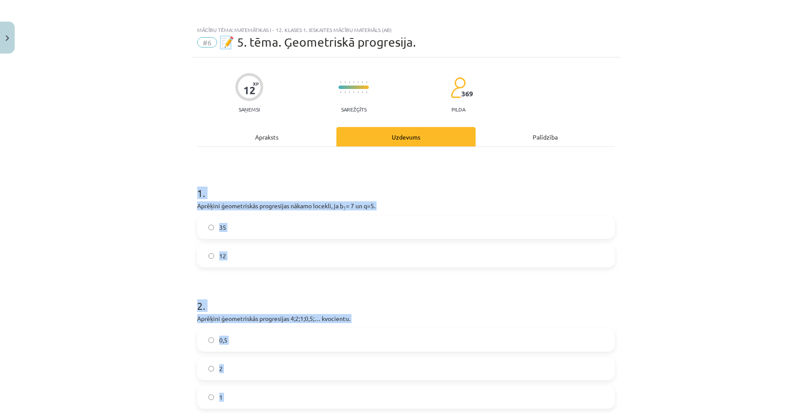
drag, startPoint x: 134, startPoint y: 153, endPoint x: 172, endPoint y: 176, distance: 44.6
click at [135, 153] on div "Mācību tēma: Matemātikas i - 12. klases 1. ieskaites mācību materiāls (ab) #6 📝…" at bounding box center [406, 206] width 812 height 413
click at [233, 228] on label "35" at bounding box center [406, 228] width 416 height 22
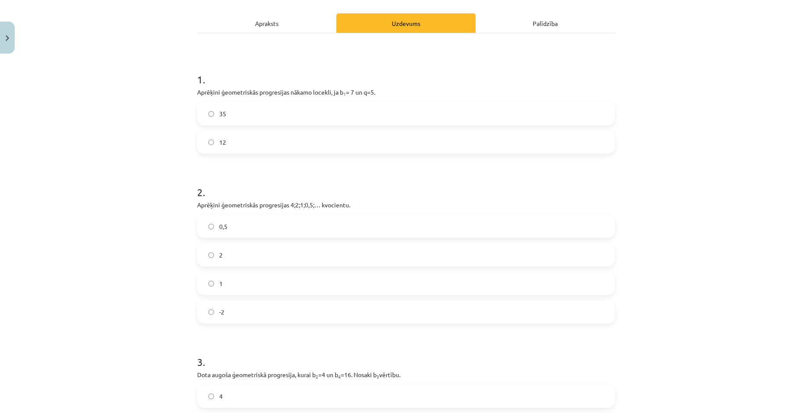
scroll to position [130, 0]
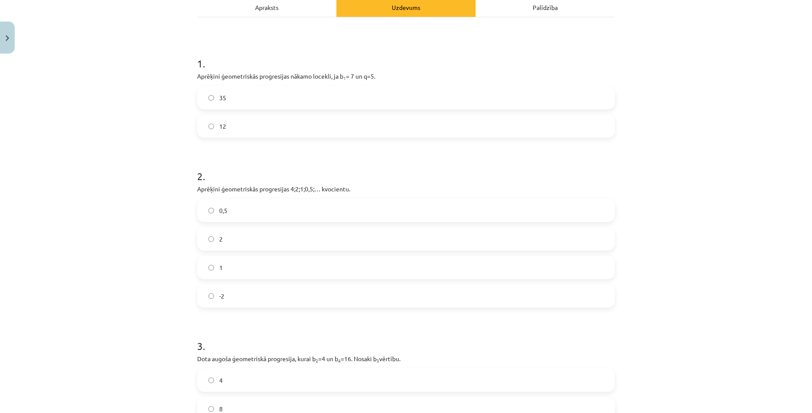
click at [232, 213] on label "0,5" at bounding box center [406, 211] width 416 height 22
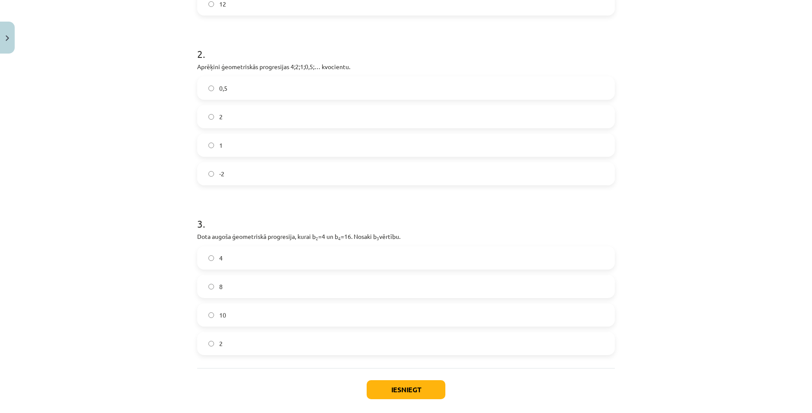
scroll to position [294, 0]
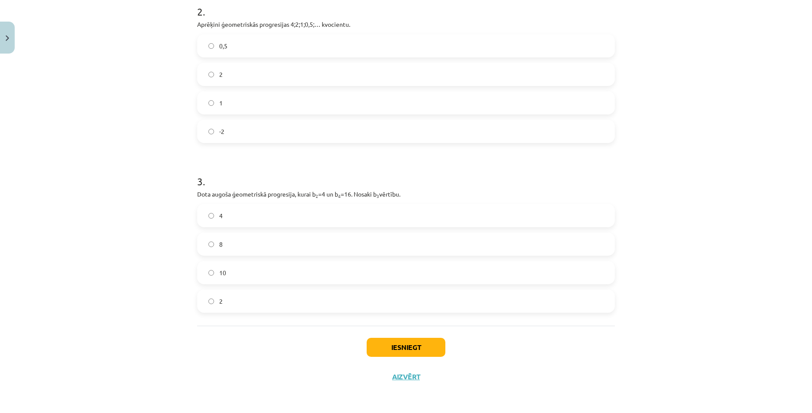
click at [242, 239] on label "8" at bounding box center [406, 245] width 416 height 22
click at [415, 347] on button "Iesniegt" at bounding box center [406, 347] width 79 height 19
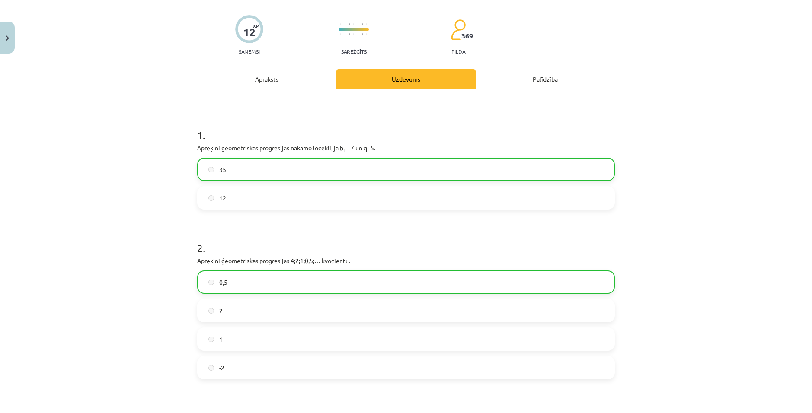
scroll to position [0, 0]
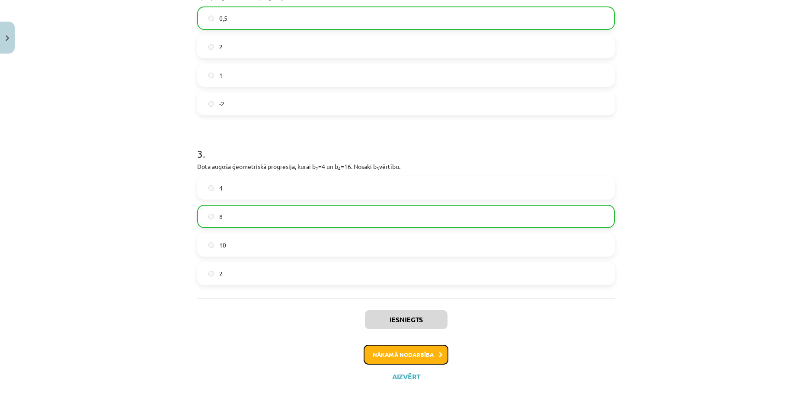
click at [418, 354] on button "Nākamā nodarbība" at bounding box center [406, 355] width 85 height 20
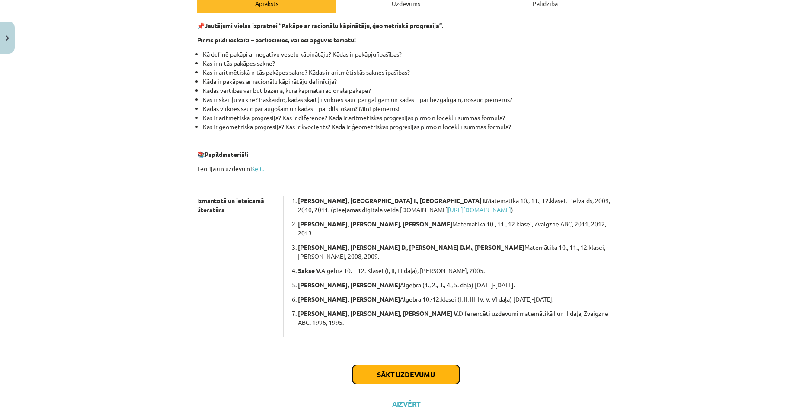
click at [416, 365] on button "Sākt uzdevumu" at bounding box center [405, 374] width 107 height 19
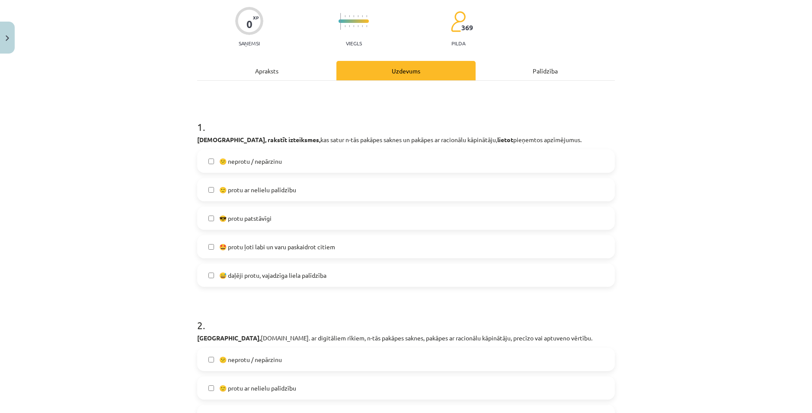
scroll to position [22, 0]
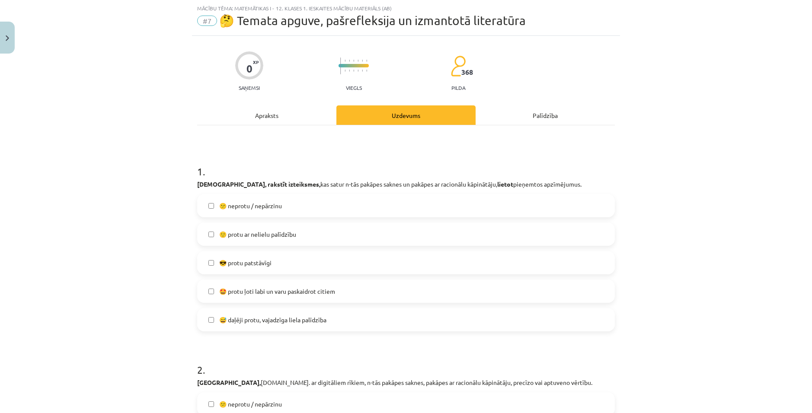
click at [276, 258] on label "😎 protu patstāvīgi" at bounding box center [406, 263] width 416 height 22
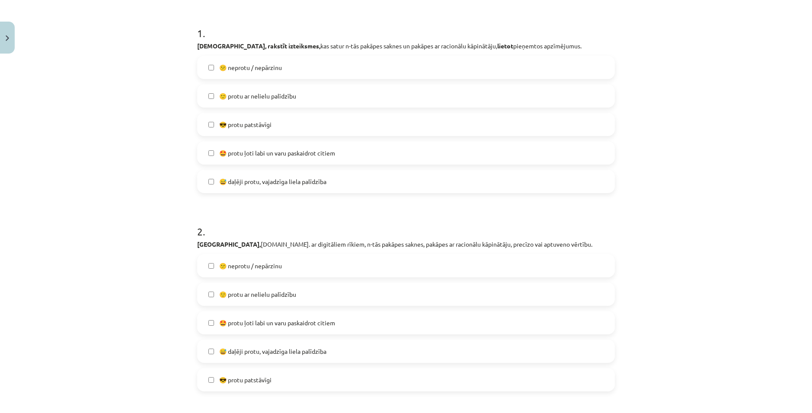
scroll to position [195, 0]
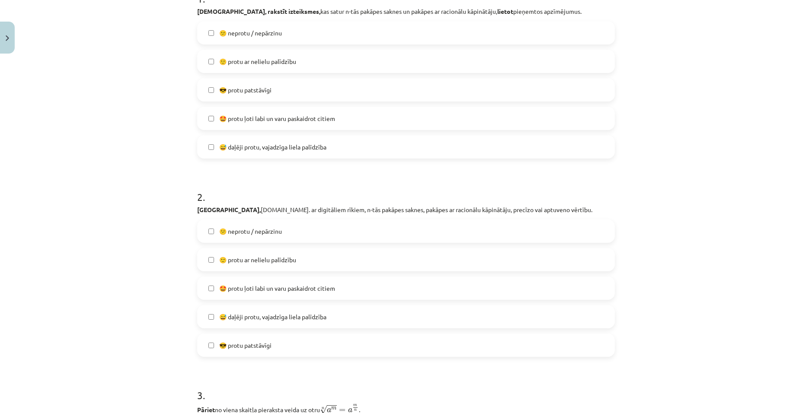
click at [288, 281] on label "🤩 protu ļoti labi un varu paskaidrot citiem" at bounding box center [406, 289] width 416 height 22
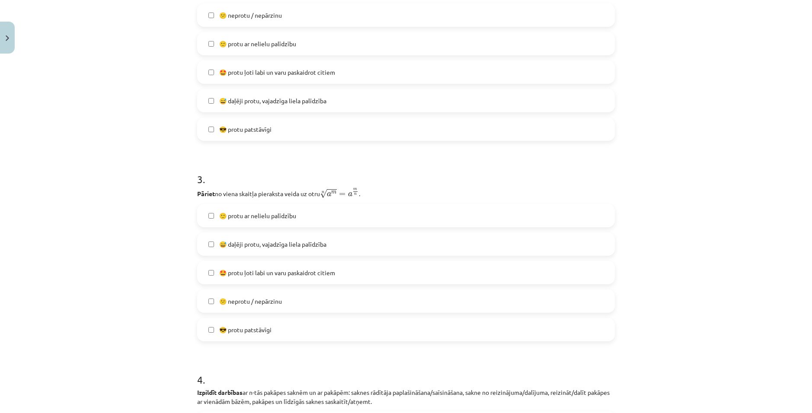
click at [274, 265] on label "🤩 protu ļoti labi un varu paskaidrot citiem" at bounding box center [406, 273] width 416 height 22
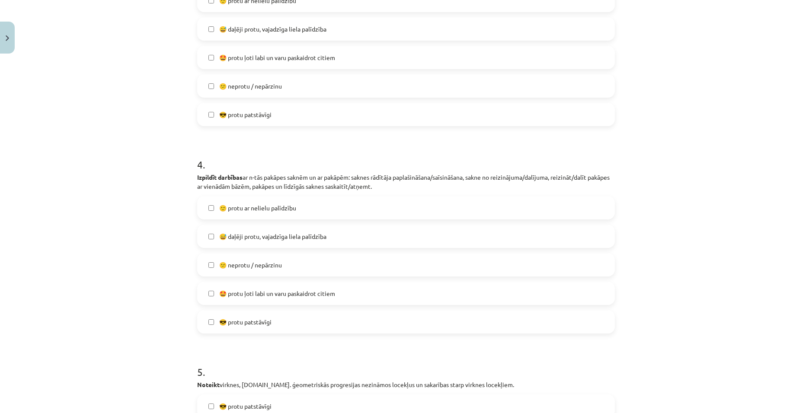
scroll to position [627, 0]
click at [268, 261] on span "😕 neprotu / nepārzinu" at bounding box center [250, 264] width 63 height 9
click at [264, 237] on span "😅 daļēji protu, vajadzīga liela palīdzība" at bounding box center [272, 235] width 107 height 9
click at [255, 262] on span "😕 neprotu / nepārzinu" at bounding box center [250, 264] width 63 height 9
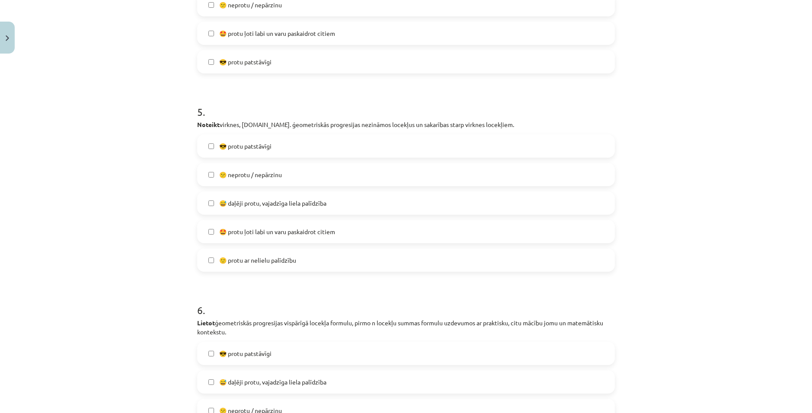
click at [253, 234] on span "🤩 protu ļoti labi un varu paskaidrot citiem" at bounding box center [277, 231] width 116 height 9
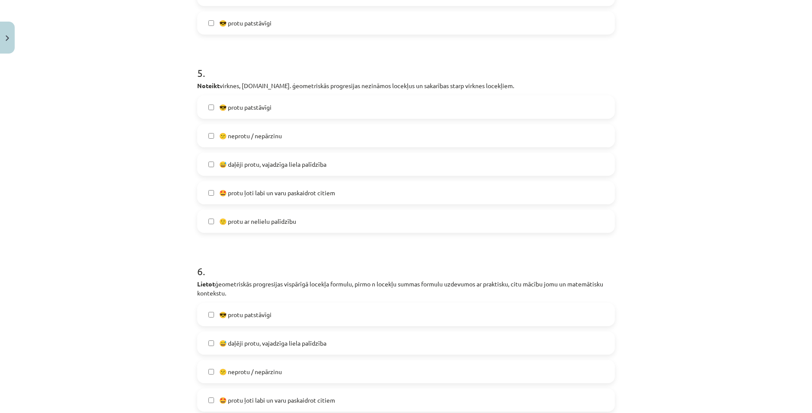
scroll to position [1053, 0]
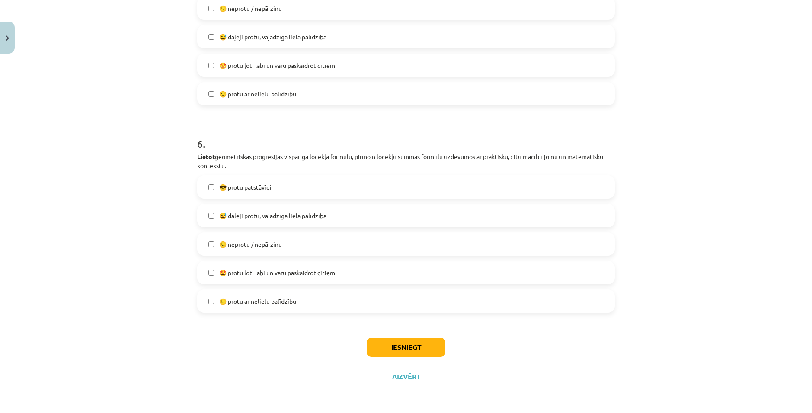
drag, startPoint x: 252, startPoint y: 268, endPoint x: 386, endPoint y: 346, distance: 155.6
click at [252, 268] on label "🤩 protu ļoti labi un varu paskaidrot citiem" at bounding box center [406, 273] width 416 height 22
click at [424, 349] on button "Iesniegt" at bounding box center [406, 347] width 79 height 19
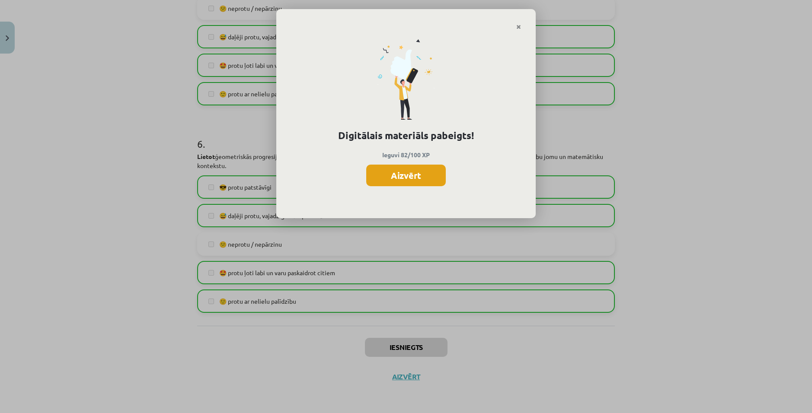
click at [424, 173] on button "Aizvērt" at bounding box center [406, 176] width 80 height 22
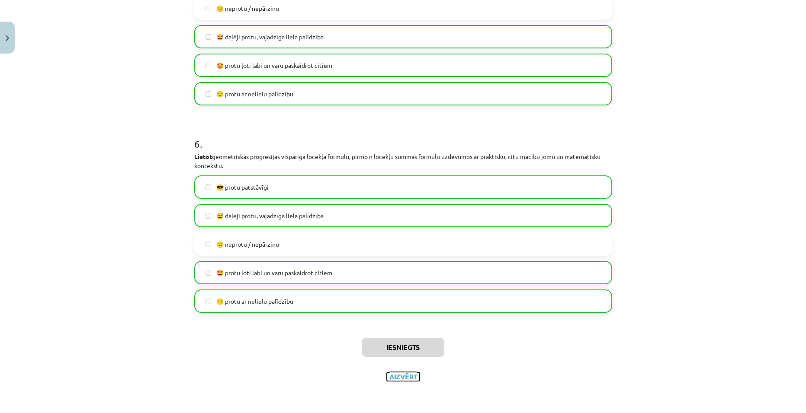
click at [402, 380] on button "Aizvērt" at bounding box center [403, 377] width 33 height 9
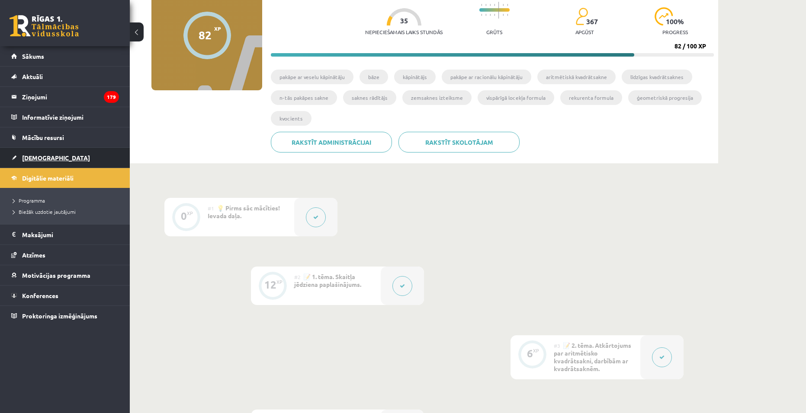
click at [36, 163] on link "[DEMOGRAPHIC_DATA]" at bounding box center [65, 158] width 108 height 20
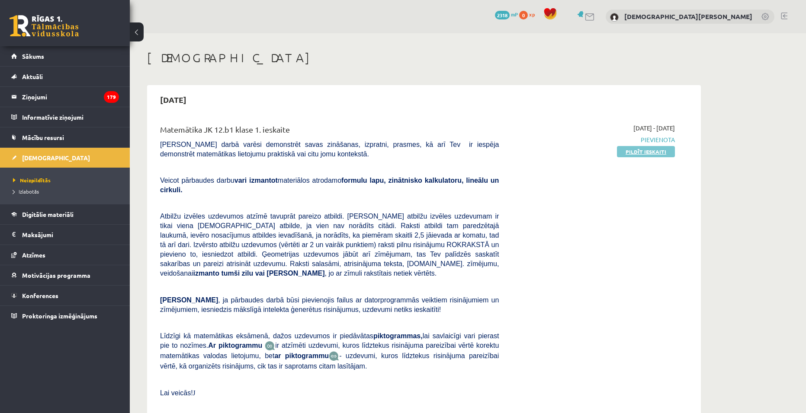
click at [628, 147] on link "Pildīt ieskaiti" at bounding box center [646, 151] width 58 height 11
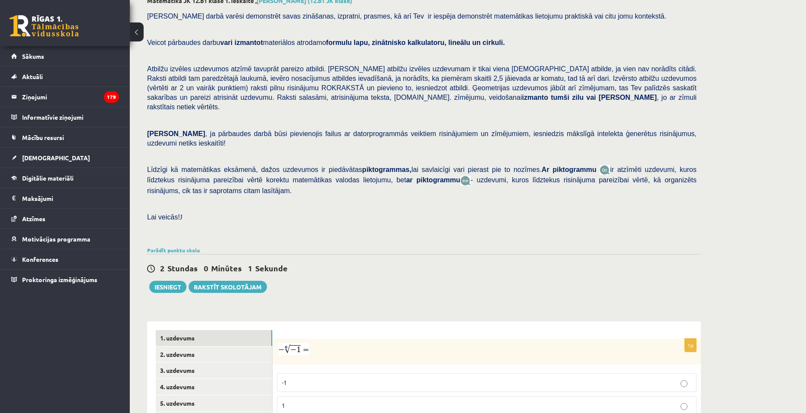
scroll to position [216, 0]
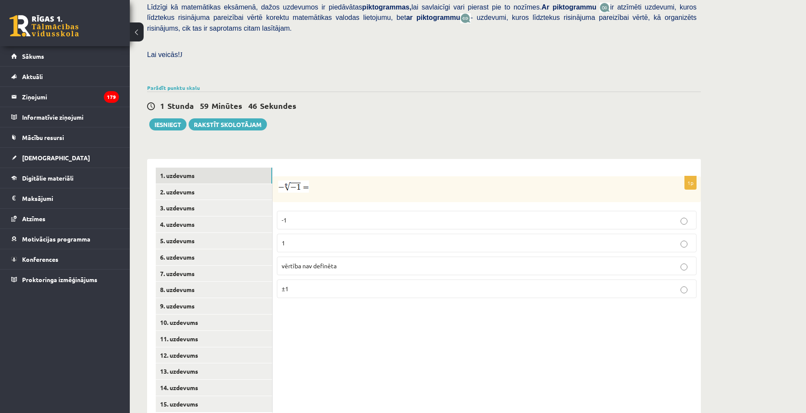
click at [367, 262] on p "vērtība nav definēta" at bounding box center [487, 266] width 410 height 9
click at [207, 184] on link "2. uzdevums" at bounding box center [214, 192] width 116 height 16
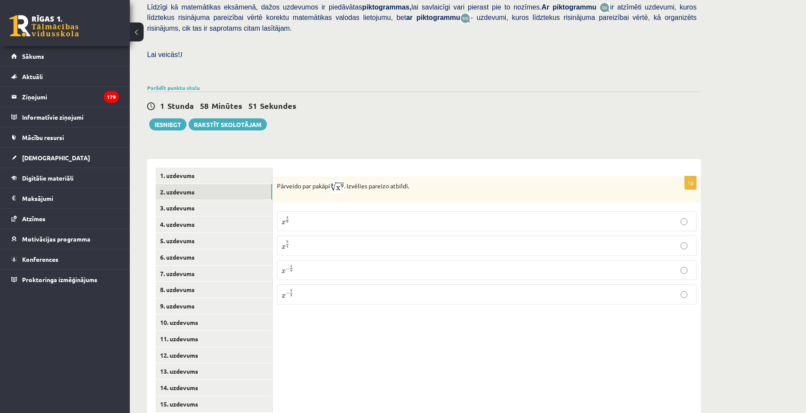
click at [336, 181] on img at bounding box center [337, 187] width 14 height 13
drag, startPoint x: 336, startPoint y: 167, endPoint x: 346, endPoint y: 167, distance: 9.5
click at [344, 181] on img at bounding box center [337, 187] width 14 height 13
drag, startPoint x: 277, startPoint y: 166, endPoint x: 497, endPoint y: 284, distance: 249.2
click at [497, 284] on div "1p Pārveido par pakāpi . Izvēlies pareizo atbildi. x 4 9 x 4 9 x 9 4 x 9 4 x − …" at bounding box center [486, 243] width 428 height 135
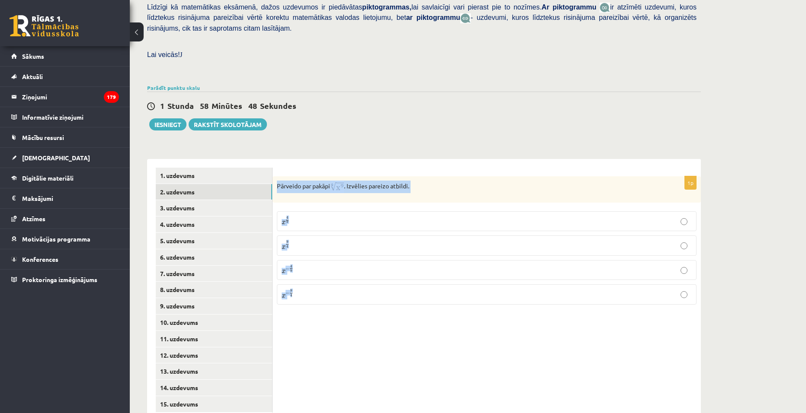
copy div "Pārveido par pakāpi . Izvēlies pareizo atbildi. x 4 9 x 4 9 x 9 4 x 9 4 x − 4 9…"
click at [350, 181] on p "Pārveido par pakāpi . Izvēlies pareizo atbildi." at bounding box center [465, 187] width 376 height 13
click at [314, 216] on p "x 4 9 x 4 9" at bounding box center [487, 221] width 410 height 10
click at [367, 240] on p "x 9 4 x 9 4" at bounding box center [487, 245] width 410 height 10
click at [197, 200] on link "3. uzdevums" at bounding box center [214, 208] width 116 height 16
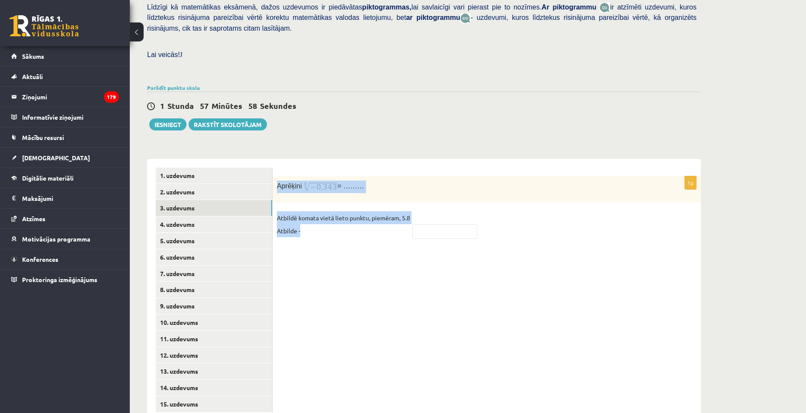
drag, startPoint x: 276, startPoint y: 166, endPoint x: 422, endPoint y: 209, distance: 152.7
click at [422, 209] on div "1p Aprēķini = ……… Atbildē komata vietā lieto punktu, piemēram, 5.8 Atbilde -" at bounding box center [486, 211] width 428 height 70
copy div "Aprēķini = ……… Atbildē komata vietā lieto punktu, piemēram, 5.8 Atbilde -"
click at [320, 168] on form "1p Aprēķini = ……… Atbildē komata vietā lieto punktu, piemēram, 5.8 Atbilde -" at bounding box center [486, 207] width 411 height 79
click at [308, 181] on img at bounding box center [320, 187] width 34 height 13
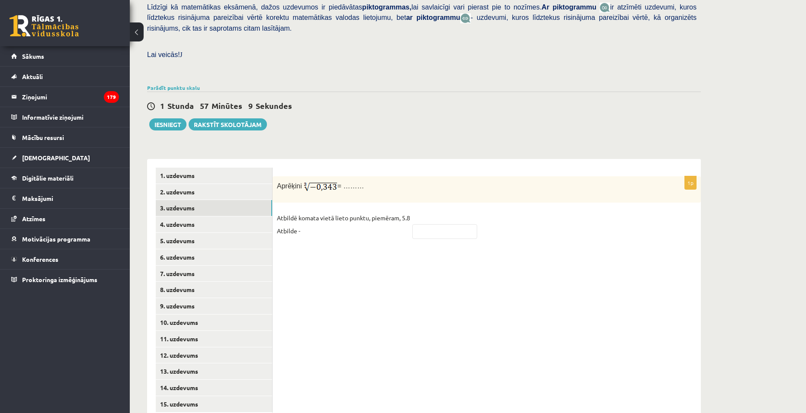
click at [357, 176] on div "Aprēķini = ………" at bounding box center [486, 189] width 428 height 26
click at [435, 221] on fieldset "Atbildē komata vietā lieto punktu, piemēram, 5.8 Atbilde -" at bounding box center [486, 226] width 419 height 31
click at [434, 219] on fieldset "Atbildē komata vietā lieto punktu, piemēram, 5.8 Atbilde -" at bounding box center [486, 226] width 419 height 31
click at [430, 224] on input "text" at bounding box center [444, 231] width 65 height 15
type input "****"
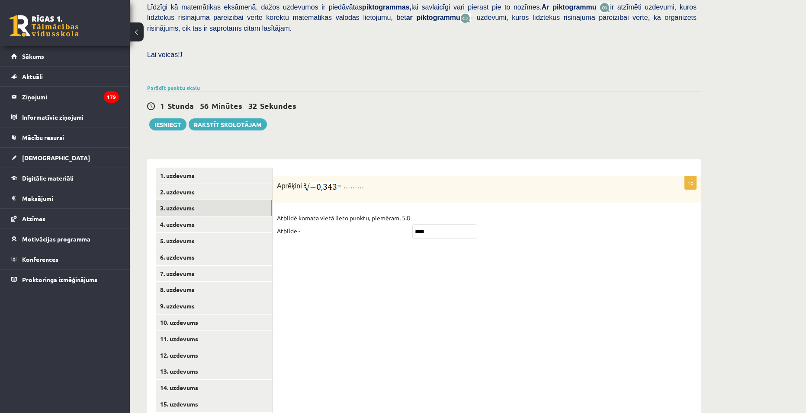
click at [356, 235] on div "1p Aprēķini = ……… Atbildē komata vietā lieto punktu, piemēram, 5.8 Atbilde - **…" at bounding box center [486, 290] width 428 height 262
click at [214, 217] on link "4. uzdevums" at bounding box center [214, 225] width 116 height 16
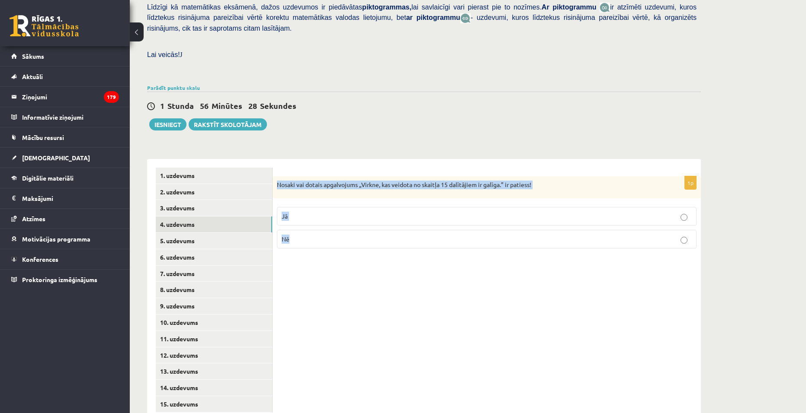
drag, startPoint x: 275, startPoint y: 162, endPoint x: 666, endPoint y: 244, distance: 399.9
click at [666, 244] on div "1p Nosaki vai dotais apgalvojums „Virkne, kas veidota no skaitļa 15 dalītājiem …" at bounding box center [486, 290] width 428 height 262
copy div "Nosaki vai dotais apgalvojums „Virkne, kas veidota no skaitļa 15 dalītājiem ir …"
click at [416, 287] on div "1p Nosaki vai dotais apgalvojums „Virkne, kas veidota no skaitļa 15 dalītājiem …" at bounding box center [486, 290] width 428 height 262
click at [365, 212] on p "Jā" at bounding box center [487, 216] width 410 height 9
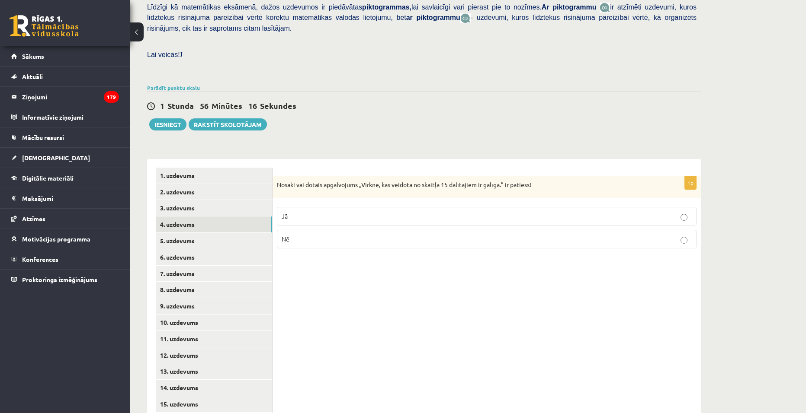
click at [533, 302] on div "1p Nosaki vai dotais apgalvojums „Virkne, kas veidota no skaitļa 15 dalītājiem …" at bounding box center [486, 290] width 428 height 262
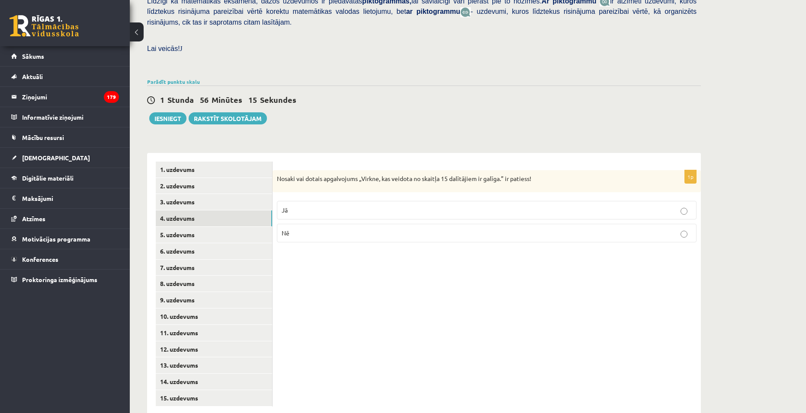
scroll to position [223, 0]
click at [224, 227] on link "5. uzdevums" at bounding box center [214, 235] width 116 height 16
click at [194, 210] on link "4. uzdevums" at bounding box center [214, 218] width 116 height 16
click at [200, 227] on link "5. uzdevums" at bounding box center [214, 235] width 116 height 16
click at [363, 202] on label "Jā" at bounding box center [486, 211] width 419 height 19
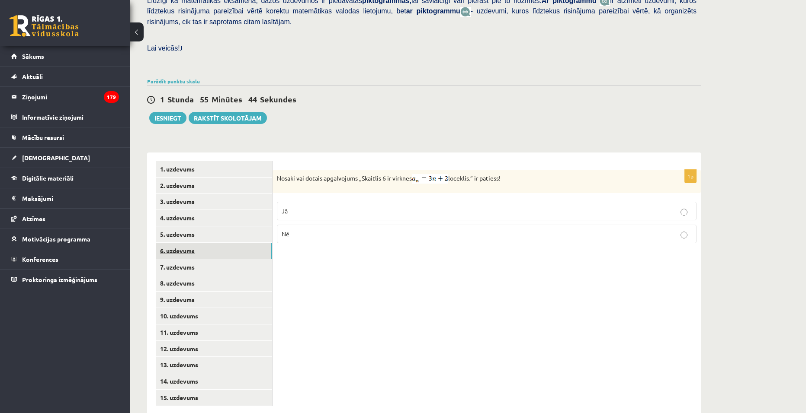
click at [193, 243] on link "6. uzdevums" at bounding box center [214, 251] width 116 height 16
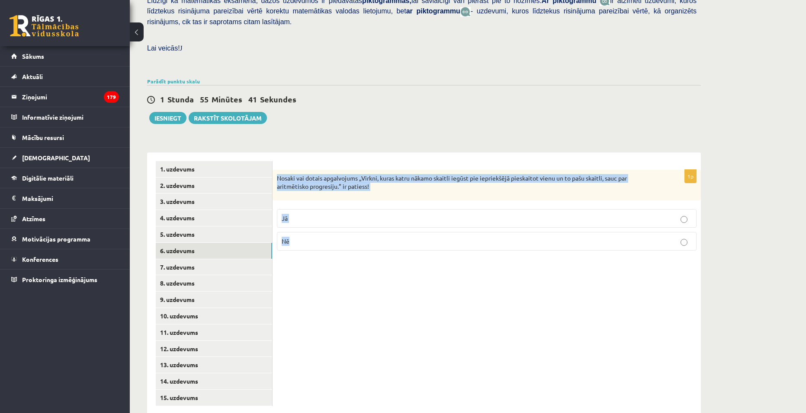
drag, startPoint x: 280, startPoint y: 158, endPoint x: 442, endPoint y: 233, distance: 178.8
click at [442, 233] on div "1p Nosaki vai dotais apgalvojums „Virkni, kuras katru nākamo skaitli iegūst pie…" at bounding box center [486, 214] width 428 height 88
copy div "Nosaki vai dotais apgalvojums „Virkni, kuras katru nākamo skaitli iegūst pie ie…"
click at [308, 214] on p "Jā" at bounding box center [487, 218] width 410 height 9
click at [354, 283] on div "1p Nosaki vai dotais apgalvojums „Virkni, kuras katru nākamo skaitli iegūst pie…" at bounding box center [486, 284] width 428 height 262
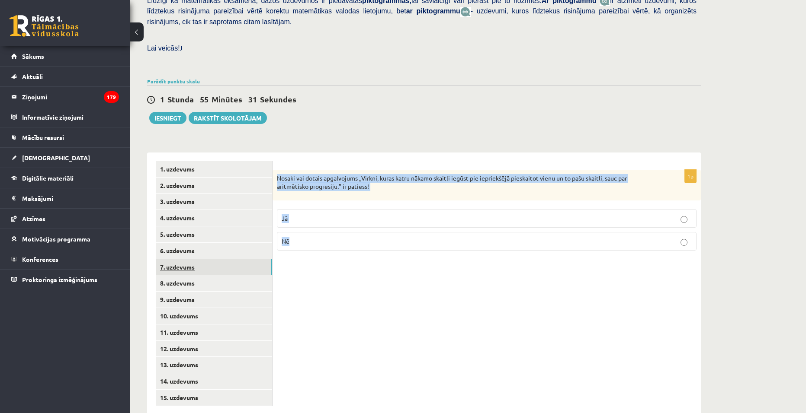
click at [208, 259] on link "7. uzdevums" at bounding box center [214, 267] width 116 height 16
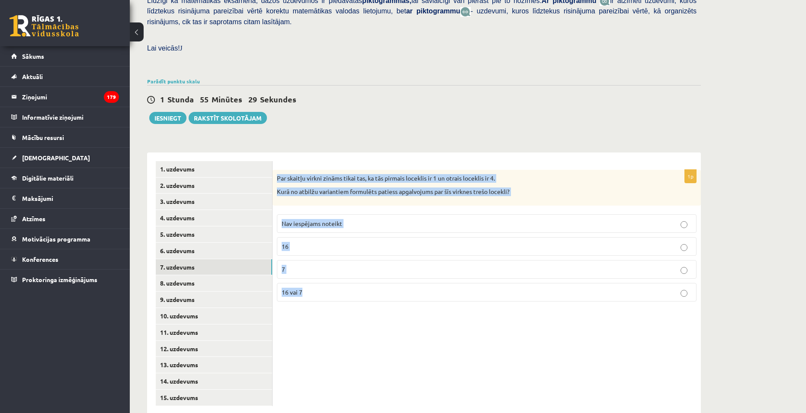
drag, startPoint x: 292, startPoint y: 163, endPoint x: 425, endPoint y: 302, distance: 192.4
click at [425, 302] on div "1p Par skaitļu virkni zināms tikai tas, ka tās pirmais loceklis ir 1 un otrais …" at bounding box center [486, 284] width 428 height 262
copy div "Par skaitļu virkni zināms tikai tas, ka tās pirmais loceklis ir 1 un otrais loc…"
click at [367, 307] on div "1p Par skaitļu virkni zināms tikai tas, ka tās pirmais loceklis ir 1 un otrais …" at bounding box center [486, 284] width 428 height 262
click at [341, 220] on span "Nav iespējams noteikt" at bounding box center [312, 224] width 61 height 8
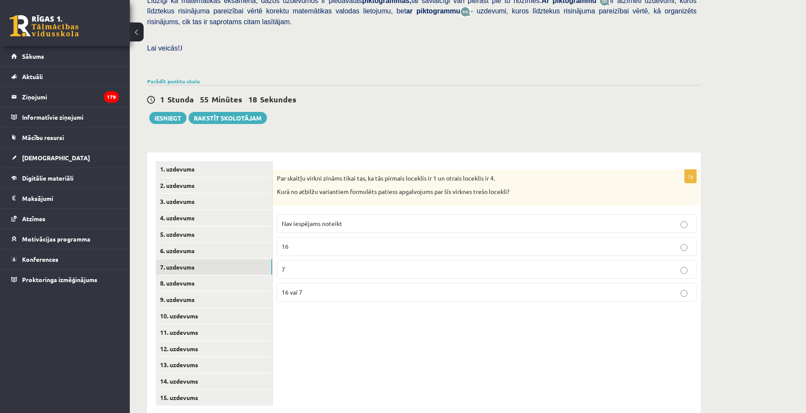
click at [413, 310] on div "1p Par skaitļu virkni zināms tikai tas, ka tās pirmais loceklis ir 1 un otrais …" at bounding box center [486, 284] width 428 height 262
click at [213, 275] on link "8. uzdevums" at bounding box center [214, 283] width 116 height 16
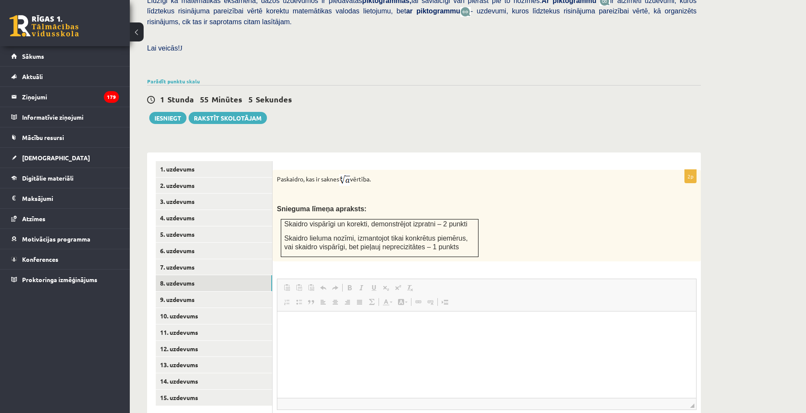
scroll to position [0, 0]
click at [439, 338] on html at bounding box center [486, 324] width 419 height 26
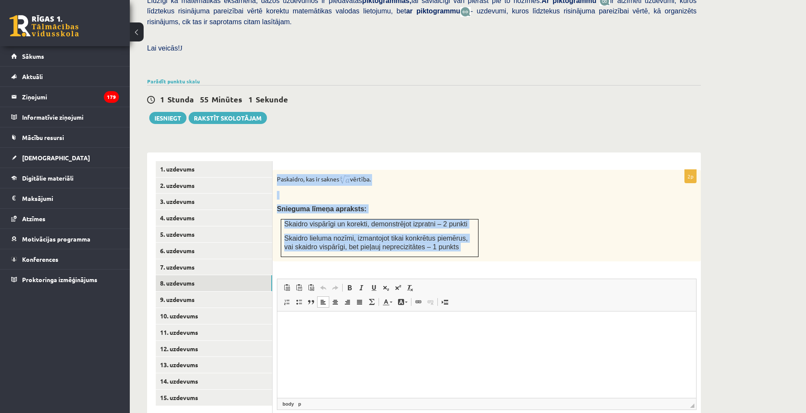
drag, startPoint x: 276, startPoint y: 160, endPoint x: 451, endPoint y: 244, distance: 194.4
click at [451, 244] on div "2p Paskaidro, kas ir saknes vērtība. Snieguma līmeņa apraksts: Skaidro vispārīg…" at bounding box center [486, 314] width 428 height 289
copy div "Paskaidro, kas ir saknes vērtība. Snieguma līmeņa apraksts: Skaidro vispārīgi u…"
click at [418, 191] on p at bounding box center [465, 195] width 376 height 9
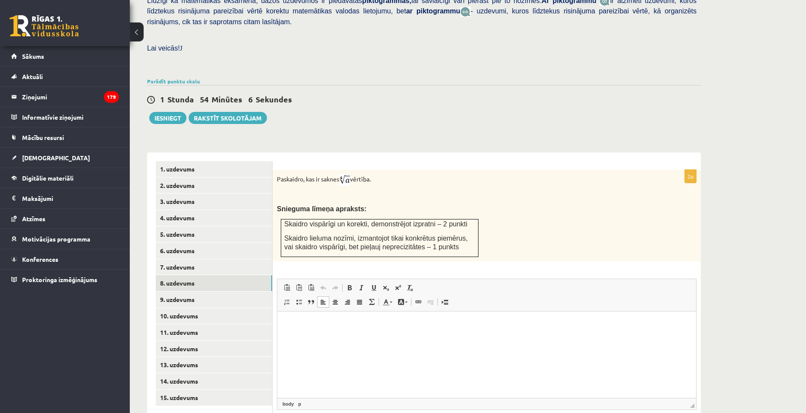
click at [344, 338] on html at bounding box center [486, 324] width 419 height 26
click at [339, 338] on html "*****" at bounding box center [486, 324] width 419 height 26
click at [199, 292] on link "9. uzdevums" at bounding box center [214, 300] width 116 height 16
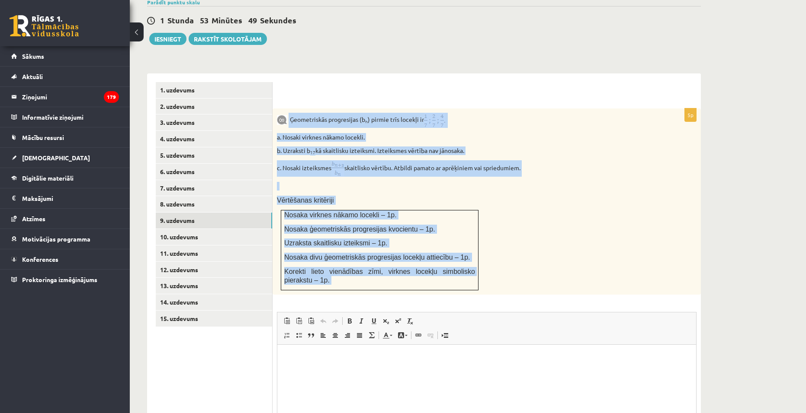
drag, startPoint x: 288, startPoint y: 102, endPoint x: 502, endPoint y: 278, distance: 276.8
click at [502, 278] on div "5p Ģeometriskās progresijas (b n ) pirmie trīs locekļi ir a. Nosaki virknes nāk…" at bounding box center [486, 301] width 428 height 384
copy div "Ģeometriskās progresijas (b n ) pirmie trīs locekļi ir a. Nosaki virknes nākamo…"
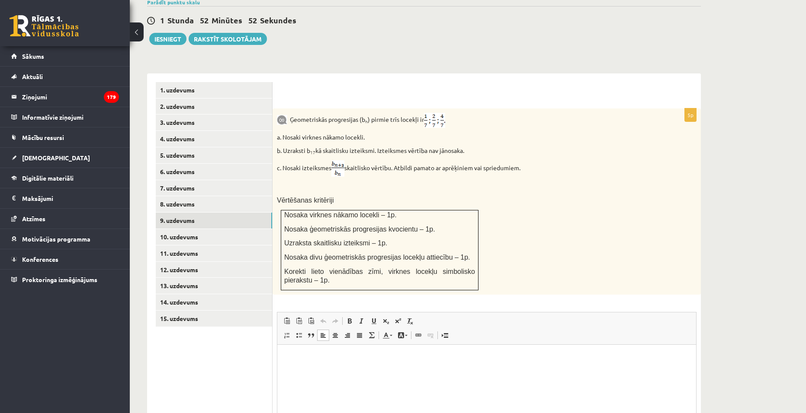
click at [400, 365] on html at bounding box center [486, 358] width 419 height 26
click at [399, 371] on html "***" at bounding box center [486, 358] width 419 height 26
click at [350, 387] on p "Editor, wiswyg-editor-user-answer-47024847806980" at bounding box center [486, 386] width 401 height 9
click at [355, 390] on body "**********" at bounding box center [486, 392] width 401 height 82
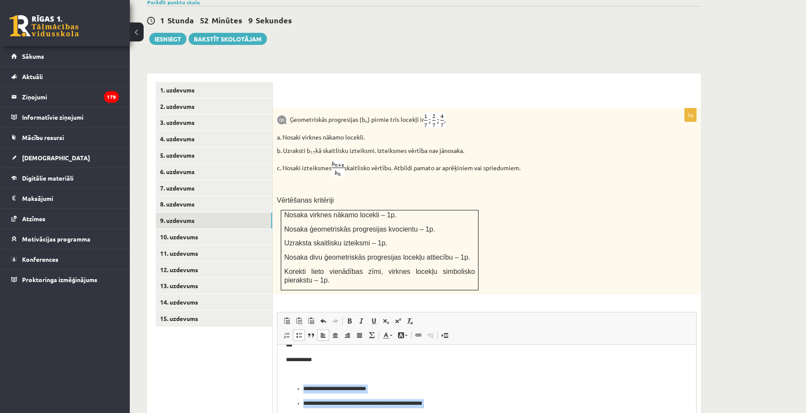
scroll to position [388, 0]
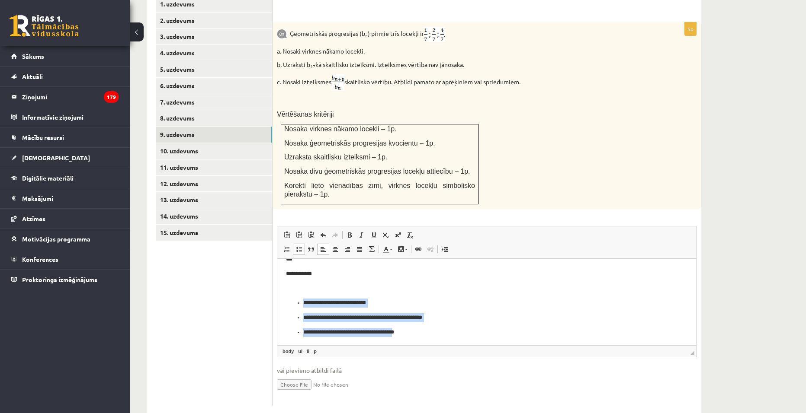
drag, startPoint x: 293, startPoint y: 312, endPoint x: 408, endPoint y: 421, distance: 157.8
click at [408, 345] on html "**********" at bounding box center [486, 295] width 419 height 99
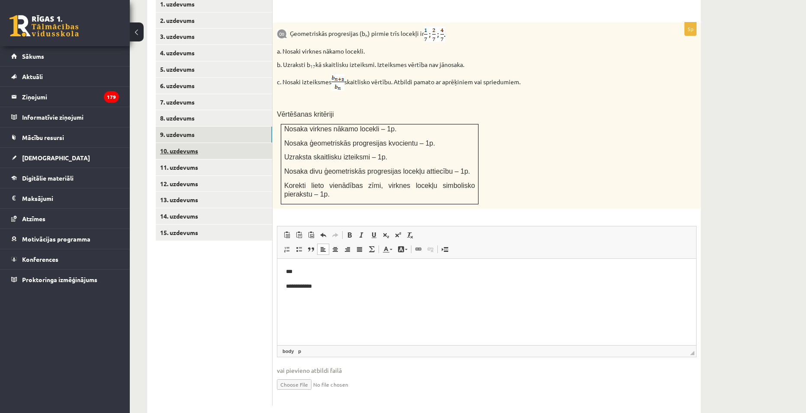
click at [208, 143] on link "10. uzdevums" at bounding box center [214, 151] width 116 height 16
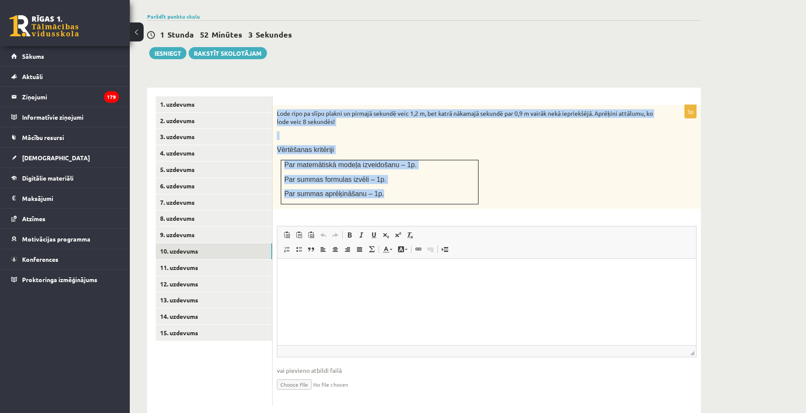
drag, startPoint x: 275, startPoint y: 90, endPoint x: 426, endPoint y: 174, distance: 172.7
click at [426, 174] on div "Lode ripo pa slīpu plakni un pirmajā sekundē veic 1,2 m, bet katrā nākamajā sek…" at bounding box center [486, 157] width 428 height 104
copy div "Lode ripo pa slīpu plakni un pirmajā sekundē veic 1,2 m, bet katrā nākamajā sek…"
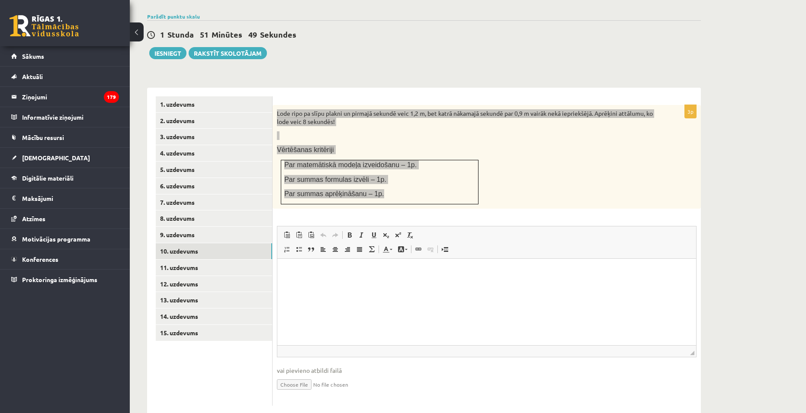
click at [422, 285] on html at bounding box center [486, 272] width 419 height 26
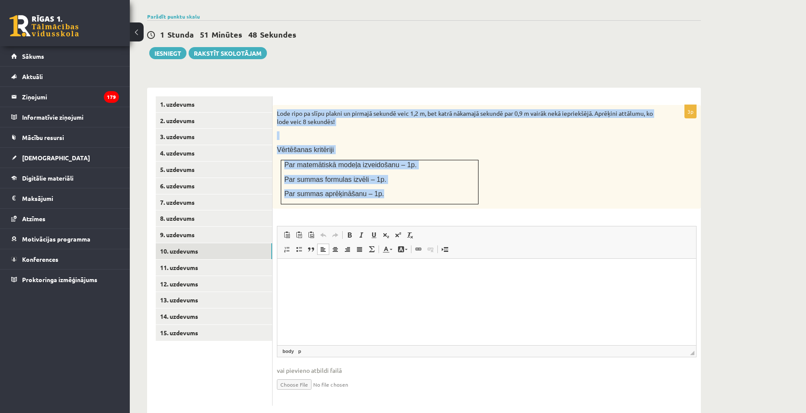
click at [428, 182] on td "Par matemātiskā modeļa izveidošanu – 1p. Par summas formulas izvēli – 1p. Par s…" at bounding box center [379, 182] width 197 height 45
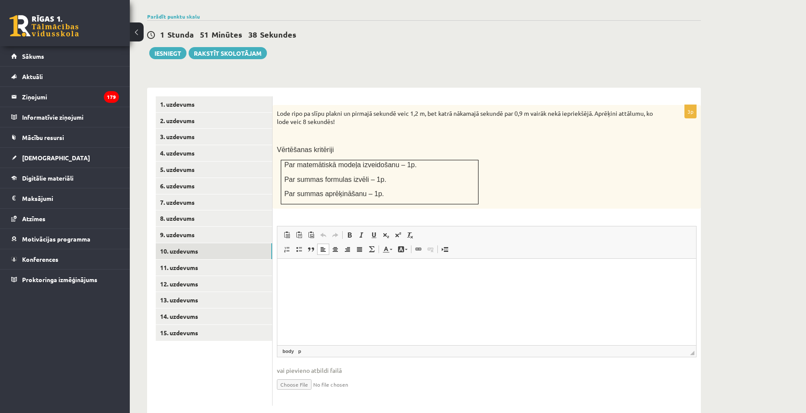
click at [349, 285] on html at bounding box center [486, 272] width 419 height 26
click at [304, 272] on p "*********" at bounding box center [486, 272] width 367 height 9
drag, startPoint x: 304, startPoint y: 287, endPoint x: 313, endPoint y: 291, distance: 10.3
click at [304, 287] on p "**********" at bounding box center [486, 286] width 367 height 9
click at [397, 285] on p "**********" at bounding box center [486, 286] width 401 height 9
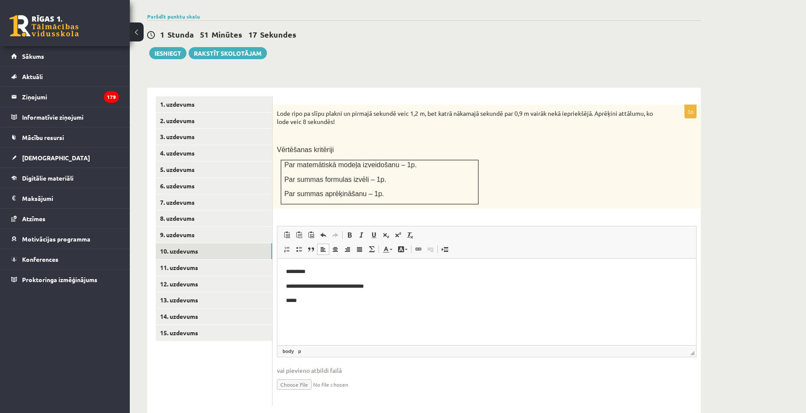
click at [295, 303] on p "*****" at bounding box center [486, 301] width 401 height 9
click at [366, 305] on p "****" at bounding box center [486, 301] width 401 height 9
click at [362, 317] on strong "**********" at bounding box center [350, 316] width 24 height 6
drag, startPoint x: 372, startPoint y: 314, endPoint x: 353, endPoint y: 318, distance: 19.6
click at [353, 318] on p "**********" at bounding box center [486, 315] width 401 height 9
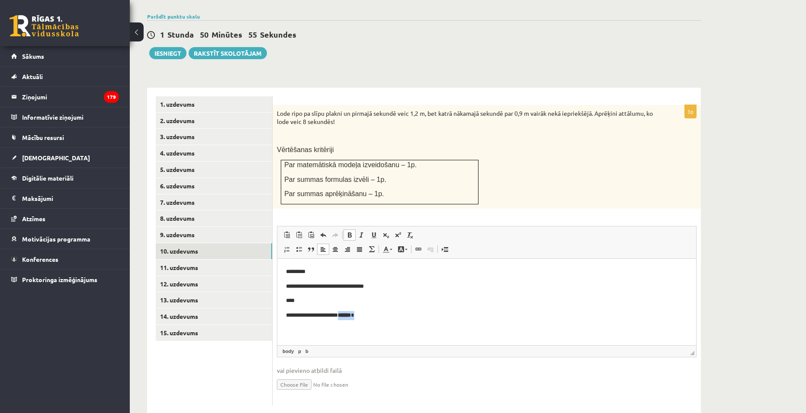
click at [346, 232] on span at bounding box center [349, 235] width 7 height 7
click at [424, 326] on html "**********" at bounding box center [486, 294] width 419 height 70
click at [374, 317] on p "**********" at bounding box center [486, 315] width 401 height 9
click at [370, 317] on p "**********" at bounding box center [486, 315] width 401 height 9
click at [230, 260] on link "11. uzdevums" at bounding box center [214, 268] width 116 height 16
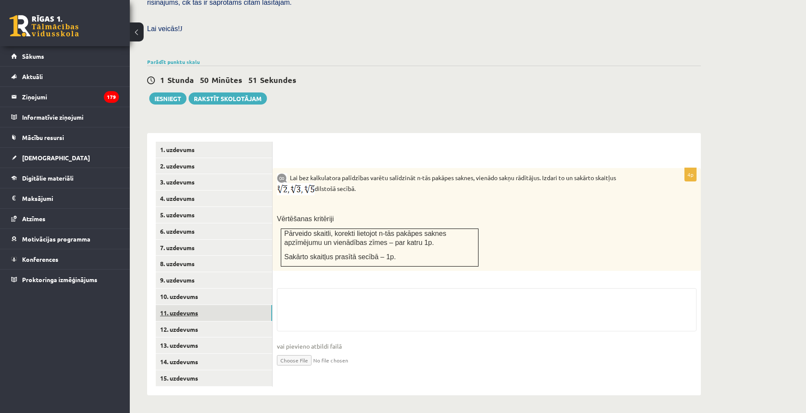
scroll to position [223, 0]
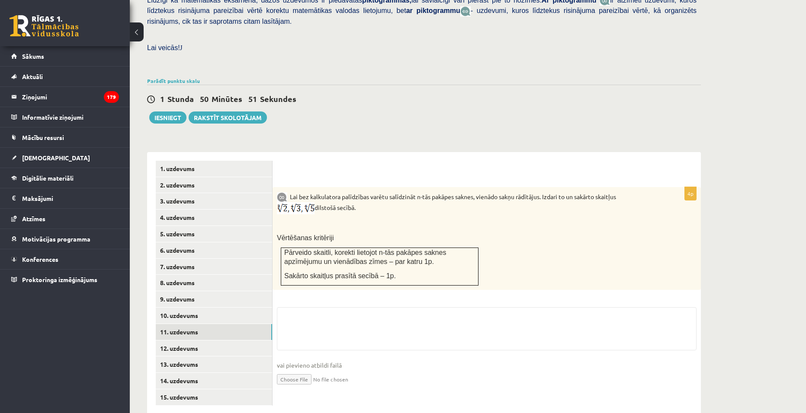
click at [336, 220] on p at bounding box center [465, 224] width 376 height 9
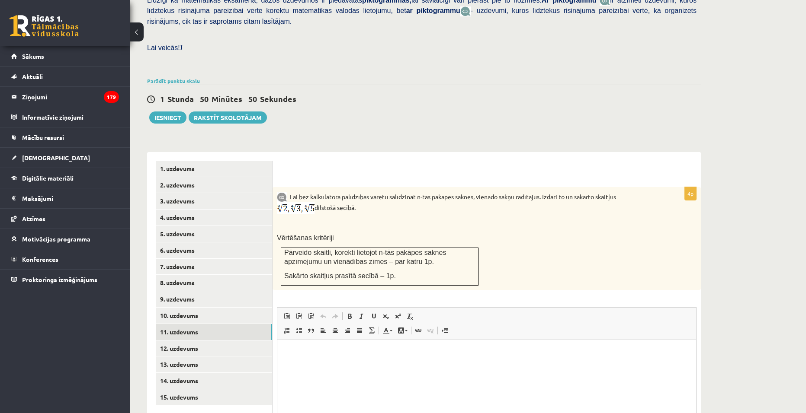
scroll to position [0, 0]
click at [204, 341] on link "12. uzdevums" at bounding box center [214, 349] width 116 height 16
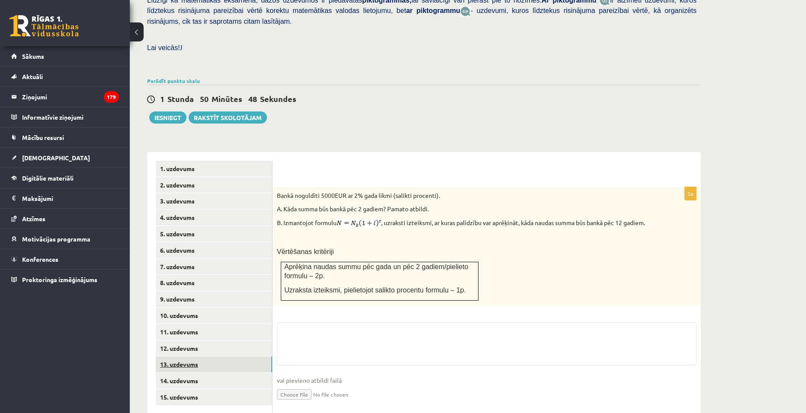
click at [210, 357] on link "13. uzdevums" at bounding box center [214, 365] width 116 height 16
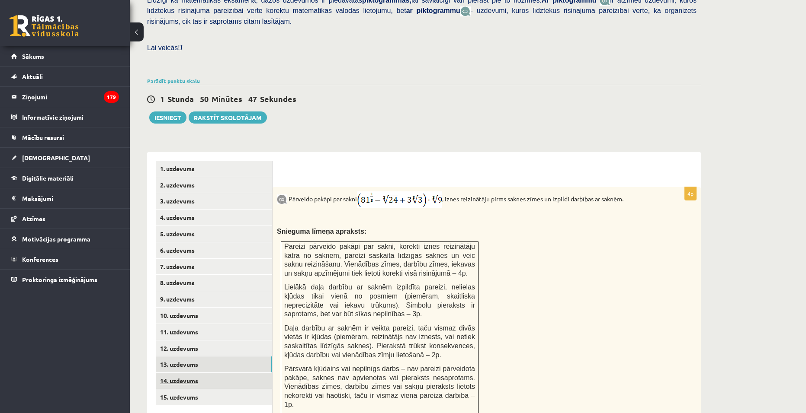
click at [213, 373] on link "14. uzdevums" at bounding box center [214, 381] width 116 height 16
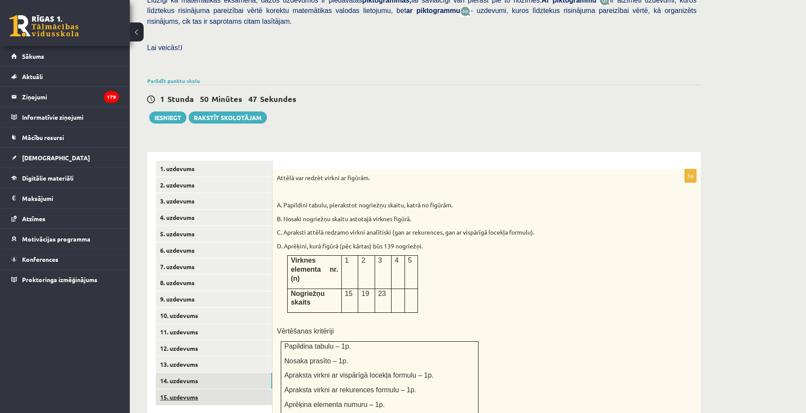
click at [218, 390] on link "15. uzdevums" at bounding box center [214, 398] width 116 height 16
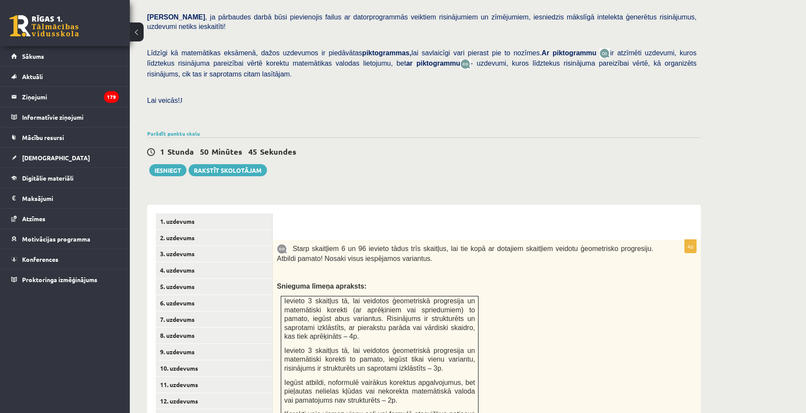
scroll to position [313, 0]
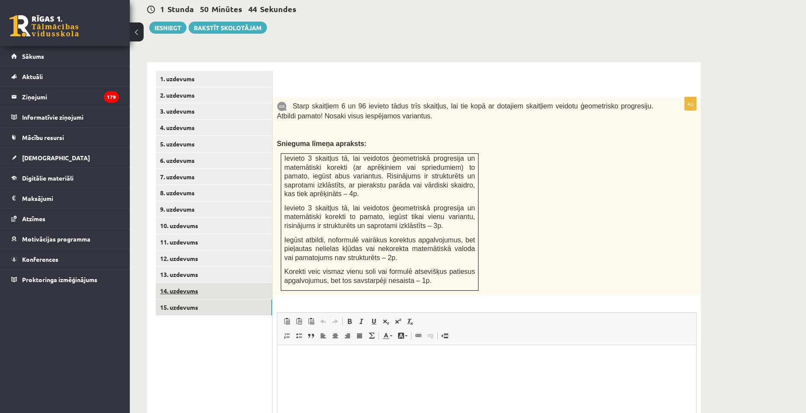
click at [214, 283] on link "14. uzdevums" at bounding box center [214, 291] width 116 height 16
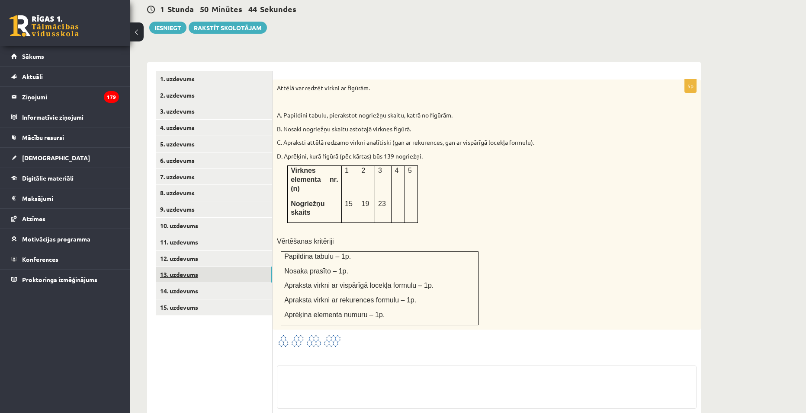
click at [211, 267] on link "13. uzdevums" at bounding box center [214, 275] width 116 height 16
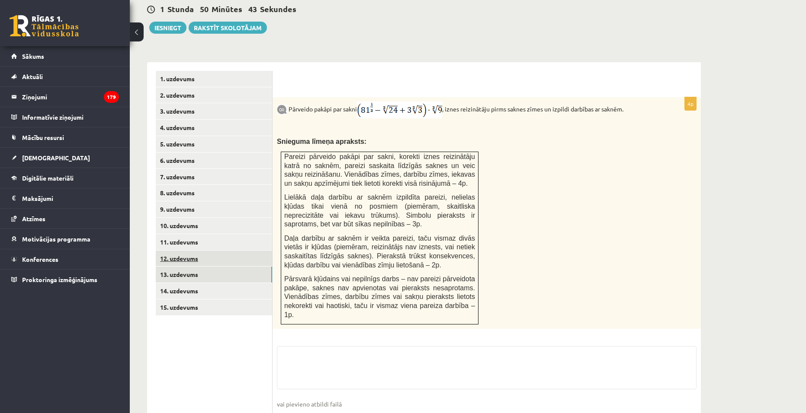
click at [213, 251] on link "12. uzdevums" at bounding box center [214, 259] width 116 height 16
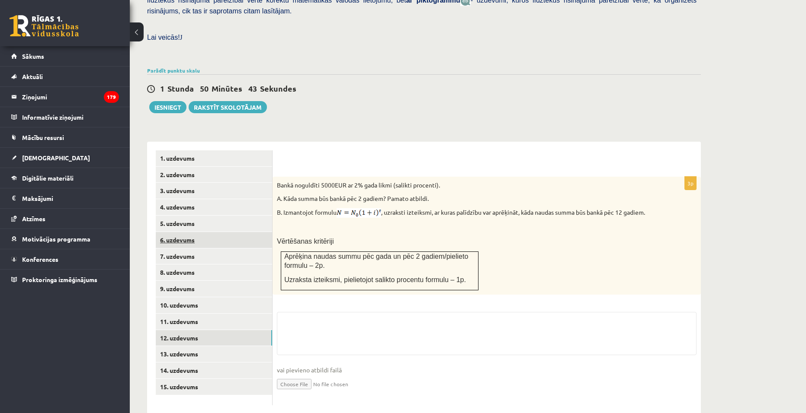
click at [214, 232] on link "6. uzdevums" at bounding box center [214, 240] width 116 height 16
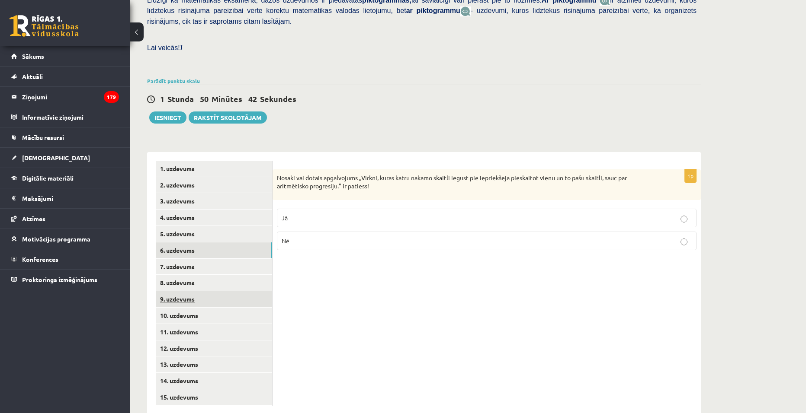
click at [202, 291] on link "9. uzdevums" at bounding box center [214, 299] width 116 height 16
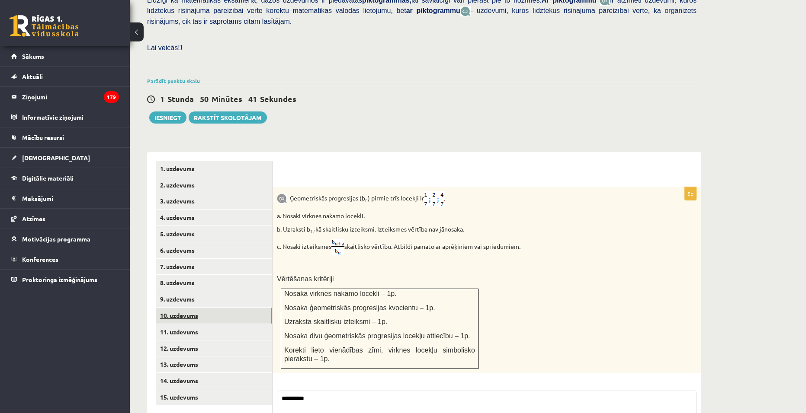
click at [225, 308] on link "10. uzdevums" at bounding box center [214, 316] width 116 height 16
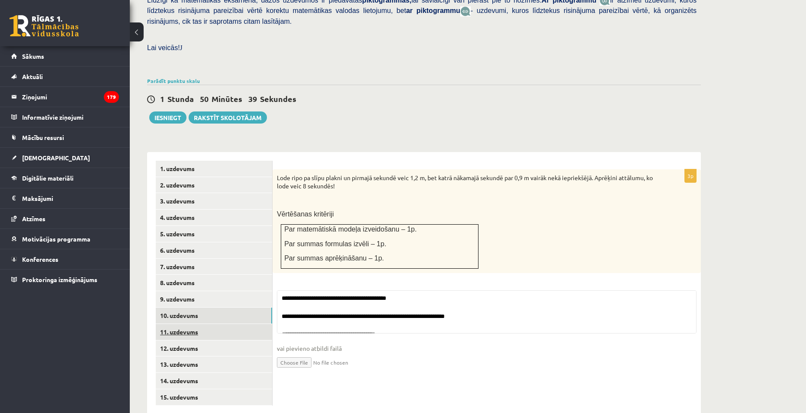
click at [226, 324] on link "11. uzdevums" at bounding box center [214, 332] width 116 height 16
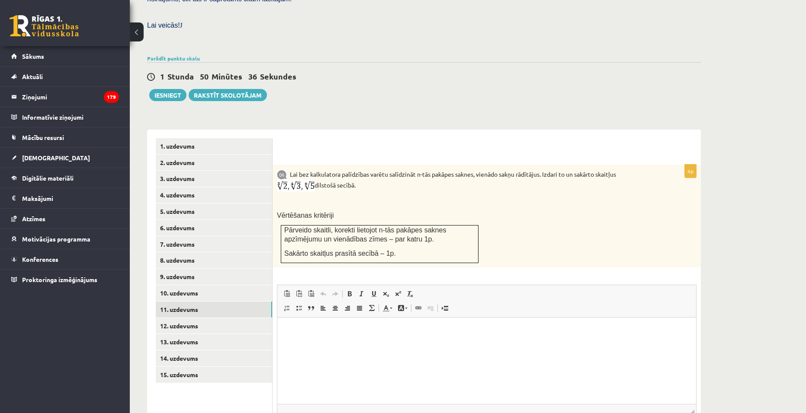
scroll to position [304, 0]
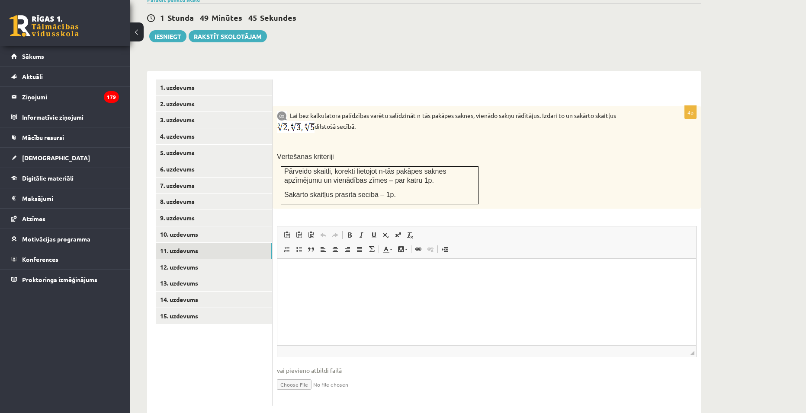
click at [326, 285] on html at bounding box center [486, 272] width 419 height 26
click at [321, 285] on html at bounding box center [486, 272] width 419 height 26
click at [222, 259] on link "12. uzdevums" at bounding box center [214, 267] width 116 height 16
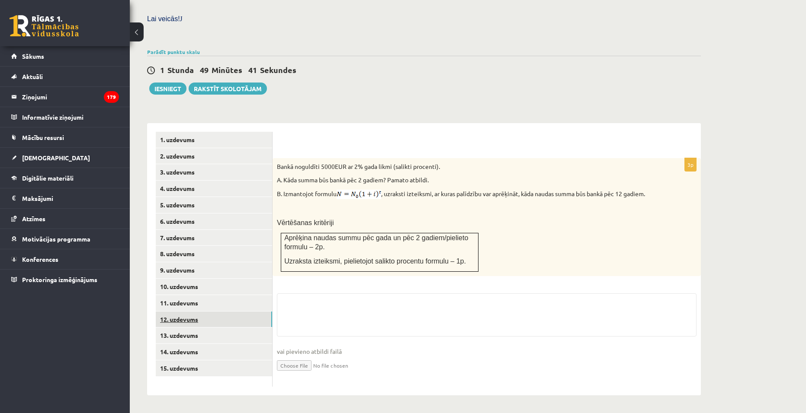
scroll to position [234, 0]
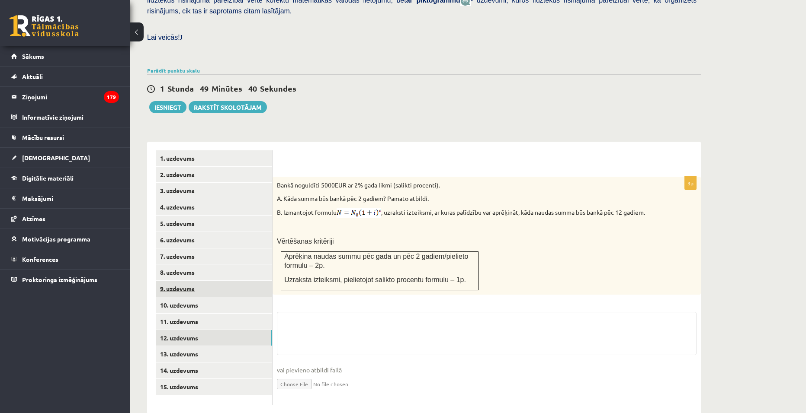
click at [223, 281] on link "9. uzdevums" at bounding box center [214, 289] width 116 height 16
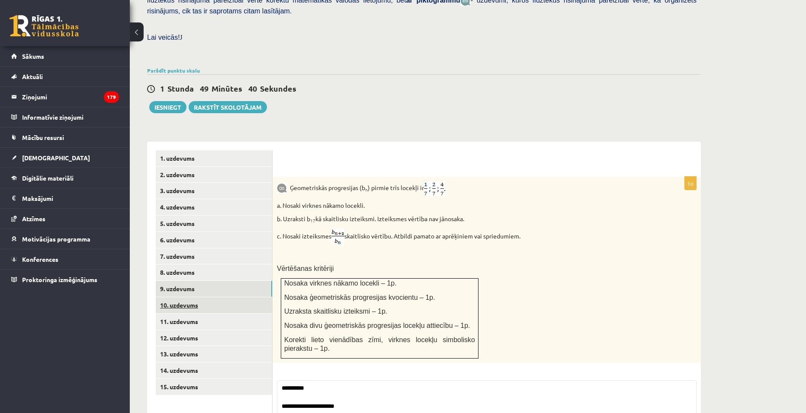
click at [226, 298] on link "10. uzdevums" at bounding box center [214, 306] width 116 height 16
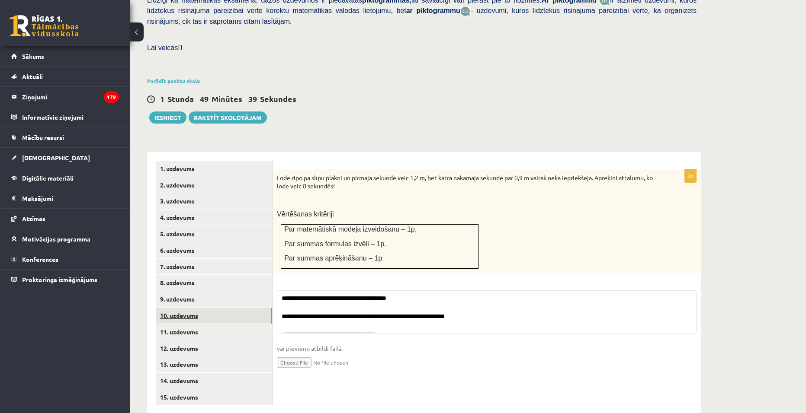
click at [226, 308] on link "10. uzdevums" at bounding box center [214, 316] width 116 height 16
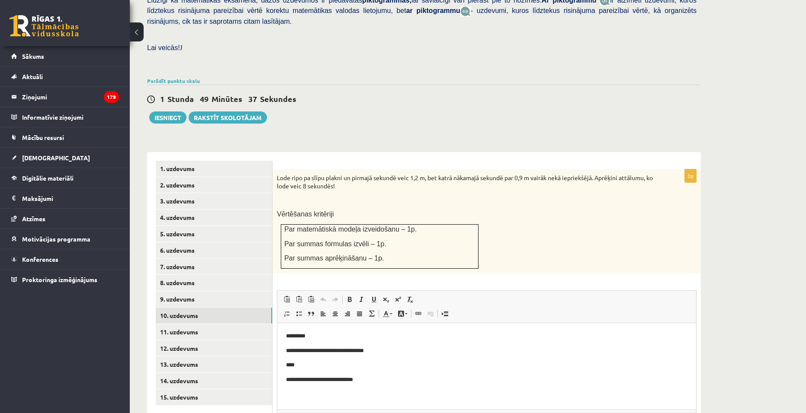
scroll to position [0, 0]
click at [187, 324] on link "11. uzdevums" at bounding box center [214, 332] width 116 height 16
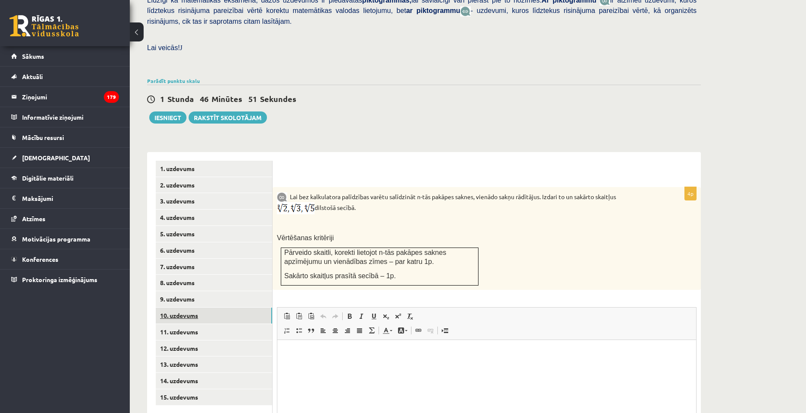
click at [213, 308] on link "10. uzdevums" at bounding box center [214, 316] width 116 height 16
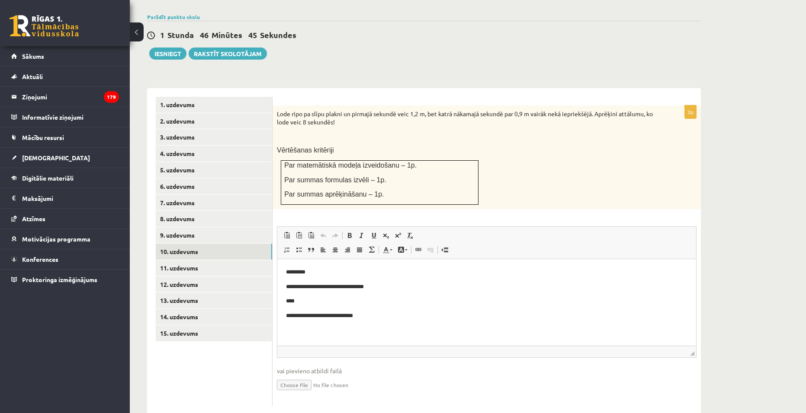
scroll to position [288, 0]
click at [195, 227] on link "9. uzdevums" at bounding box center [214, 235] width 116 height 16
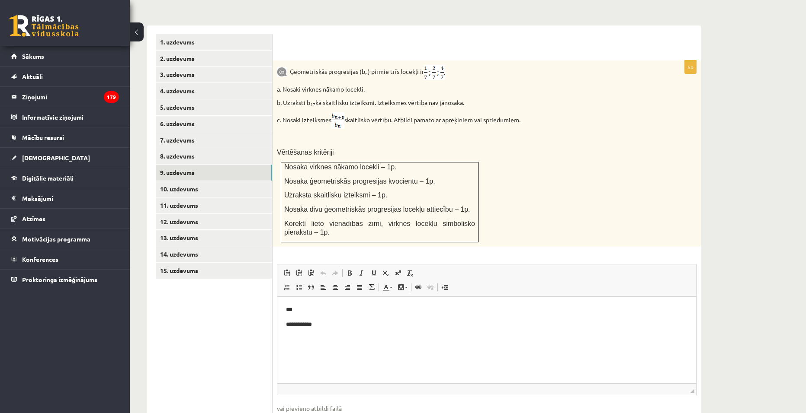
scroll to position [345, 0]
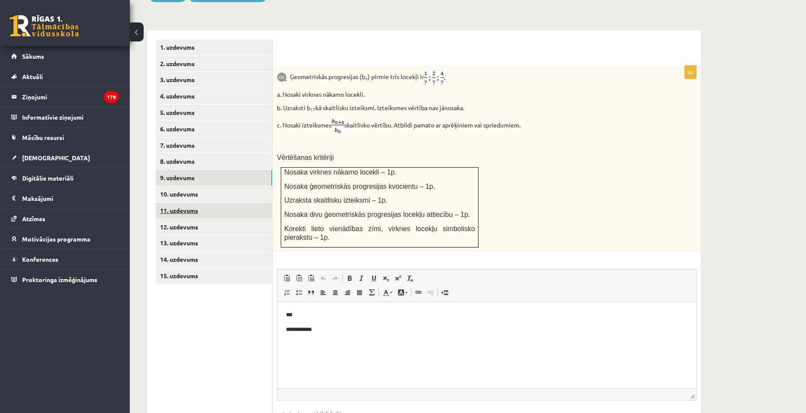
click at [193, 203] on link "11. uzdevums" at bounding box center [214, 211] width 116 height 16
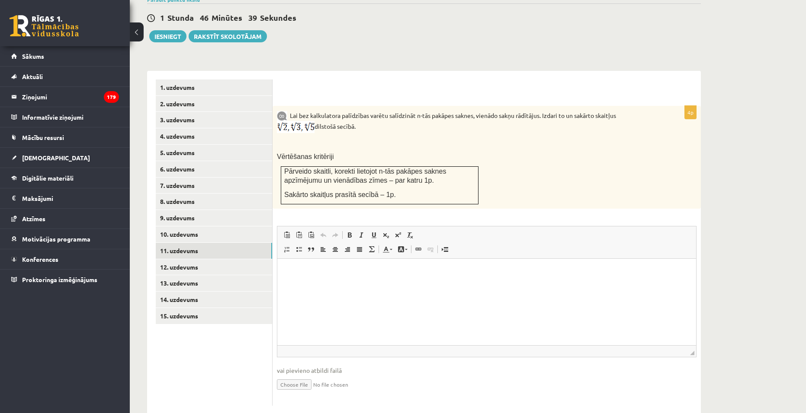
scroll to position [0, 0]
type input "**********"
click at [194, 227] on link "10. uzdevums" at bounding box center [214, 235] width 116 height 16
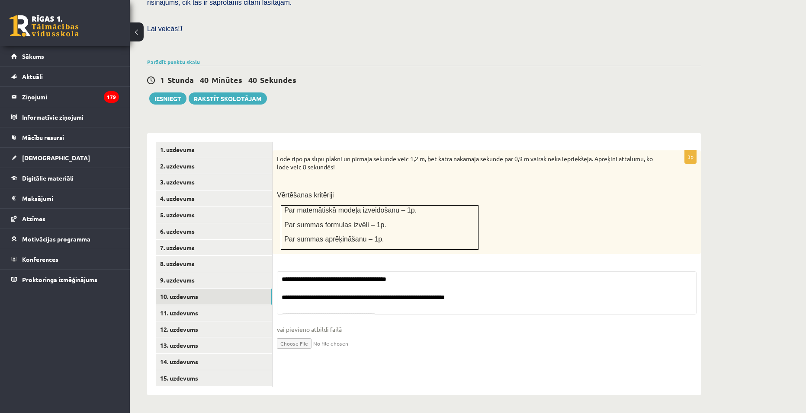
scroll to position [223, 0]
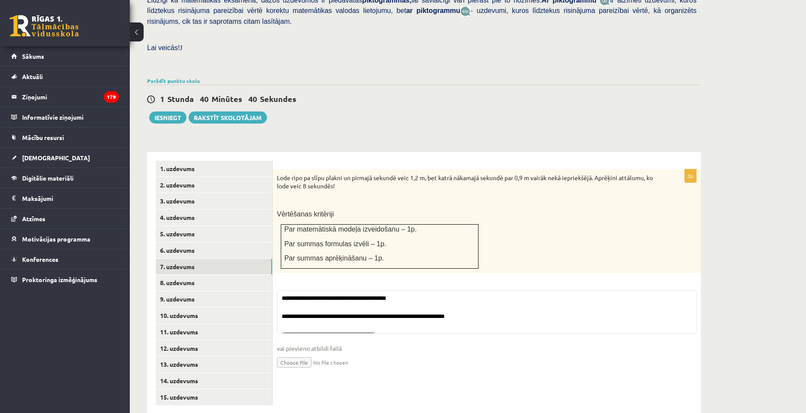
click at [192, 259] on link "7. uzdevums" at bounding box center [214, 267] width 116 height 16
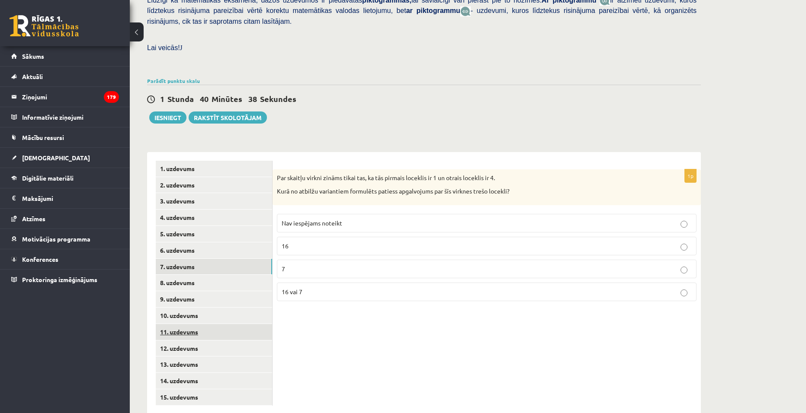
click at [200, 324] on link "11. uzdevums" at bounding box center [214, 332] width 116 height 16
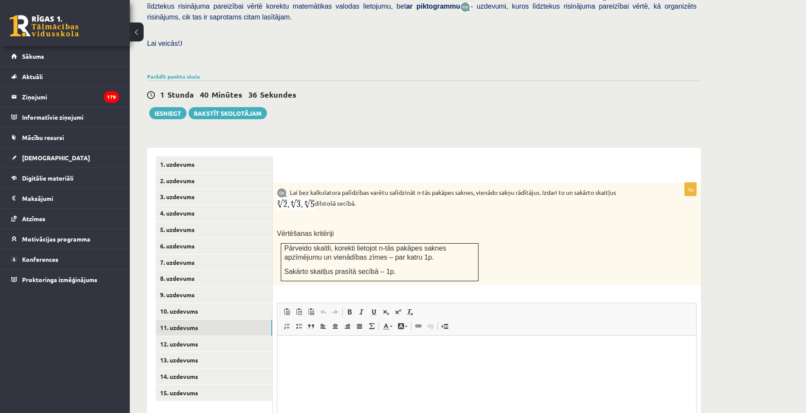
scroll to position [314, 0]
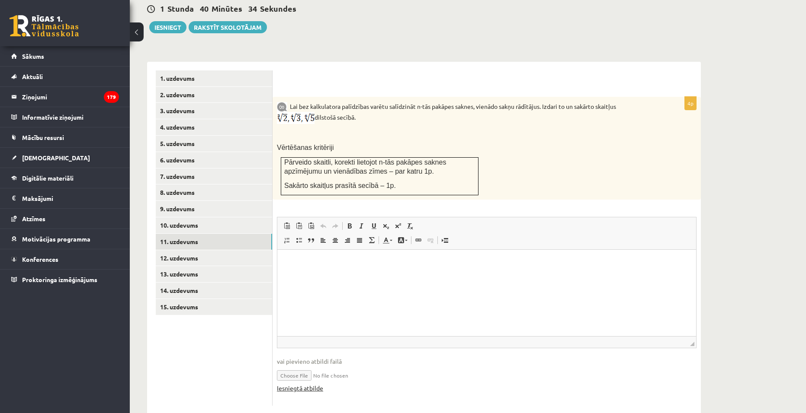
click at [312, 384] on link "Iesniegtā atbilde" at bounding box center [300, 388] width 46 height 9
click at [178, 250] on link "12. uzdevums" at bounding box center [214, 258] width 116 height 16
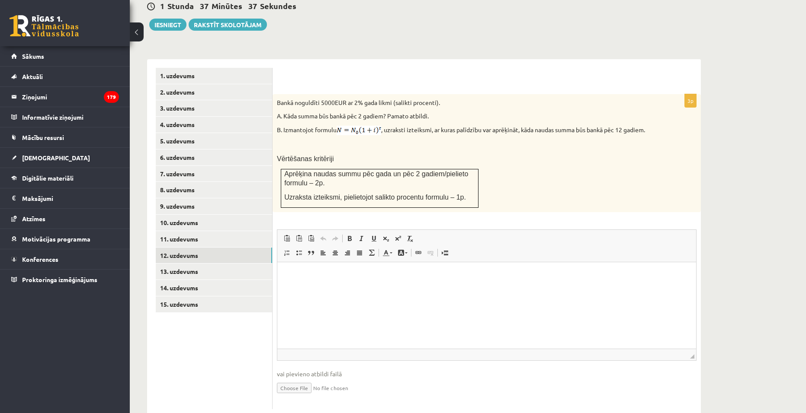
scroll to position [320, 0]
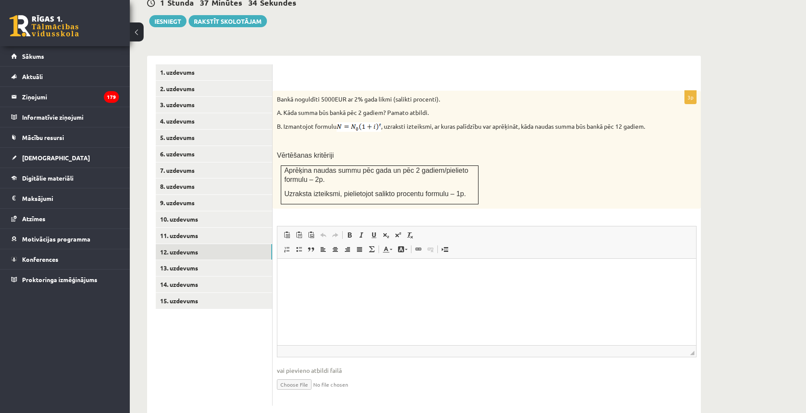
type input "**********"
click at [308, 393] on link "Iesniegtā atbilde" at bounding box center [300, 397] width 46 height 9
click at [189, 260] on link "13. uzdevums" at bounding box center [214, 268] width 116 height 16
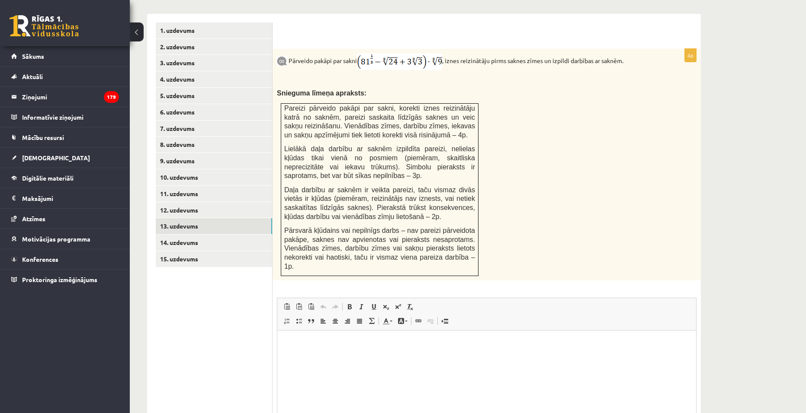
scroll to position [425, 0]
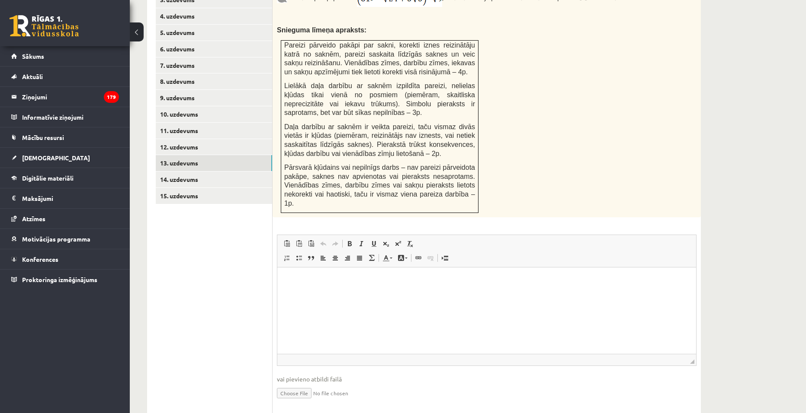
type input "**********"
click at [189, 155] on link "13. uzdevums" at bounding box center [214, 163] width 116 height 16
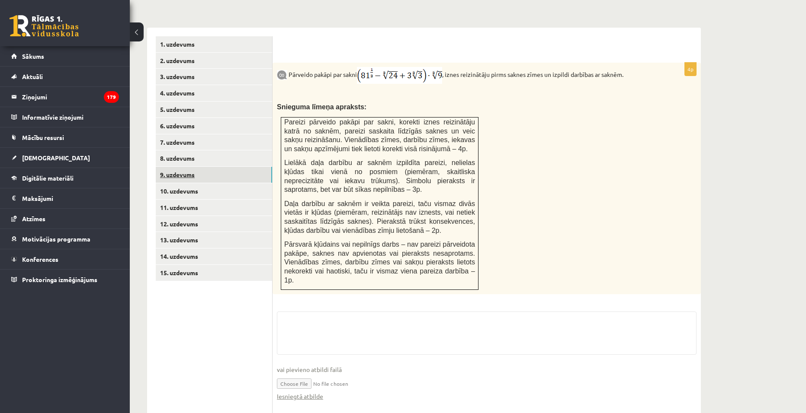
click at [189, 167] on link "9. uzdevums" at bounding box center [214, 175] width 116 height 16
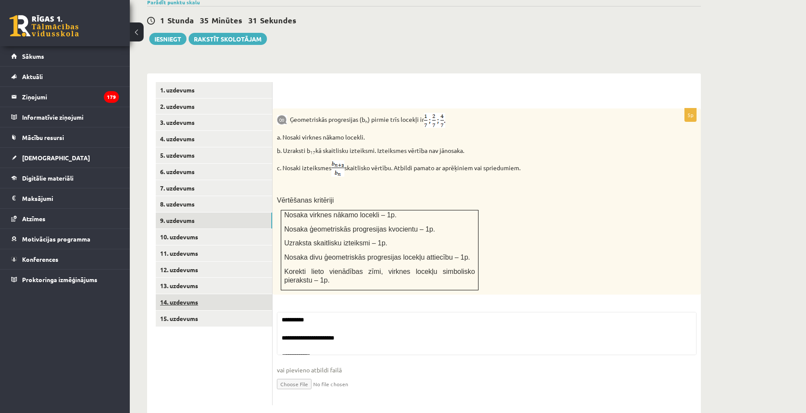
click at [191, 294] on link "14. uzdevums" at bounding box center [214, 302] width 116 height 16
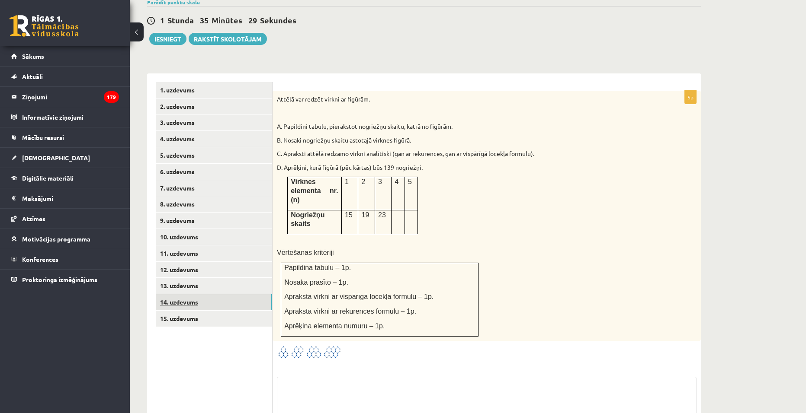
click at [193, 294] on link "14. uzdevums" at bounding box center [214, 302] width 116 height 16
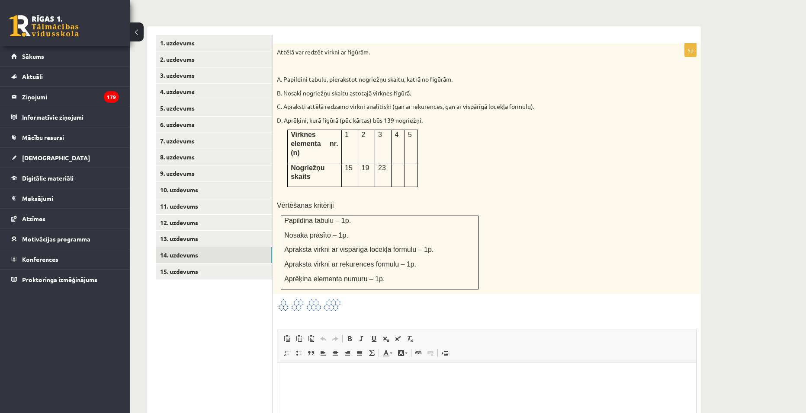
scroll to position [0, 0]
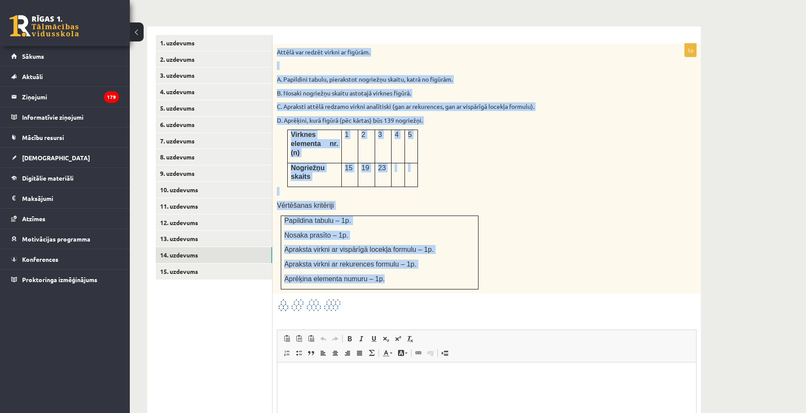
drag, startPoint x: 277, startPoint y: 28, endPoint x: 468, endPoint y: 244, distance: 288.9
click at [468, 244] on div "Attēlā var redzēt virkni ar figūrām. A. Papildini tabulu, pierakstot nogriežņu …" at bounding box center [486, 169] width 428 height 250
copy div "Attēlā var redzēt virkni ar figūrām. A. Papildini tabulu, pierakstot nogriežņu …"
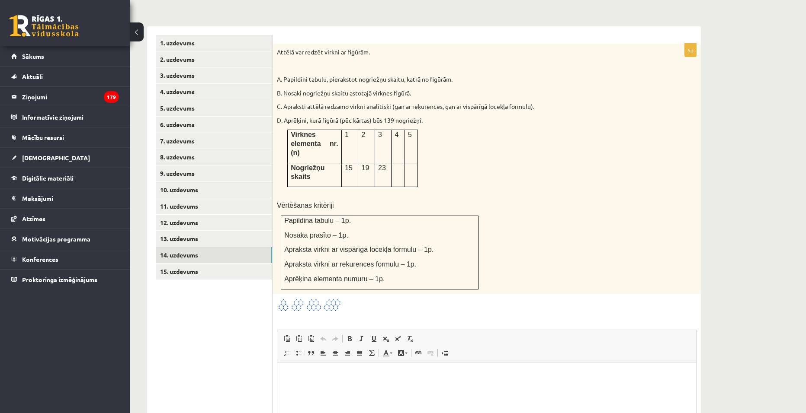
click at [236, 303] on ul "1. uzdevums 2. uzdevums 3. uzdevums 4. uzdevums 5. uzdevums 6. uzdevums 7. uzde…" at bounding box center [214, 272] width 117 height 475
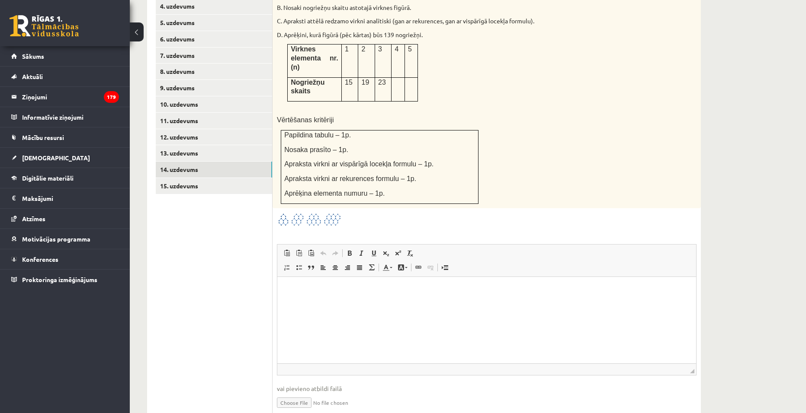
scroll to position [435, 0]
type input "**********"
click at [212, 178] on link "15. uzdevums" at bounding box center [214, 186] width 116 height 16
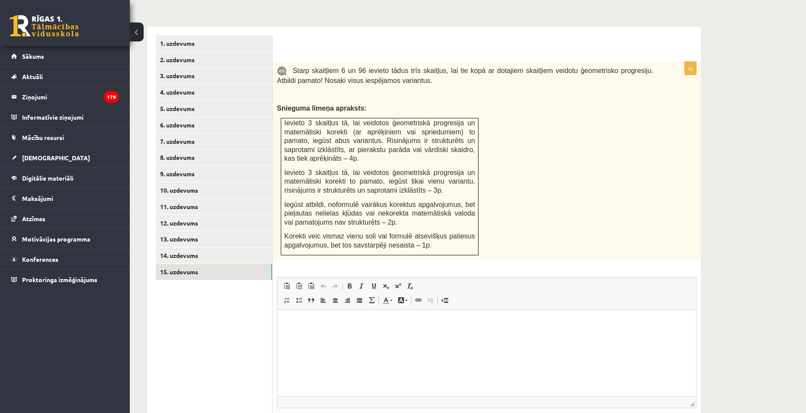
scroll to position [0, 0]
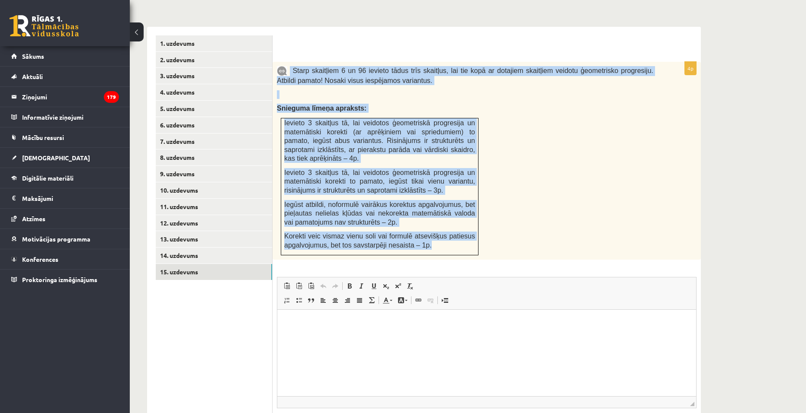
drag, startPoint x: 292, startPoint y: 48, endPoint x: 468, endPoint y: 224, distance: 248.9
click at [468, 224] on div "Starp skaitļiem 6 un 96 ievieto tādus trīs skaitļus, lai tie kopā ar dotajiem s…" at bounding box center [486, 161] width 428 height 198
copy div "Starp skaitļiem 6 un 96 ievieto tādus trīs skaitļus, lai tie kopā ar dotajiem s…"
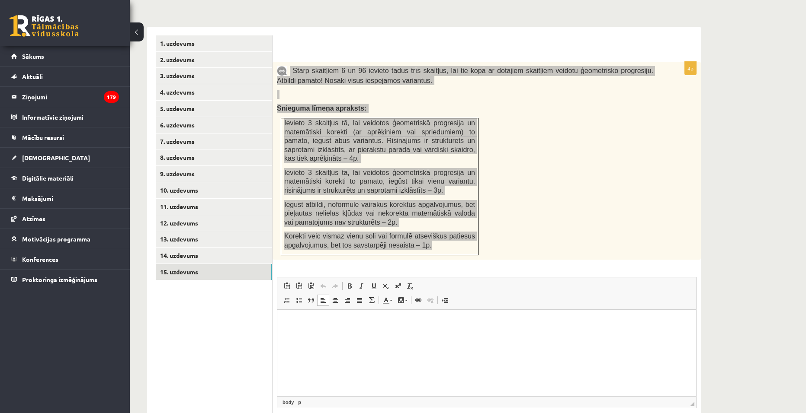
click at [352, 336] on html at bounding box center [486, 323] width 419 height 26
click at [303, 323] on p "**********" at bounding box center [486, 322] width 367 height 9
click at [303, 336] on ul "**********" at bounding box center [486, 337] width 401 height 9
click at [454, 350] on html "**********" at bounding box center [486, 330] width 419 height 41
drag, startPoint x: 419, startPoint y: 337, endPoint x: 274, endPoint y: 342, distance: 145.4
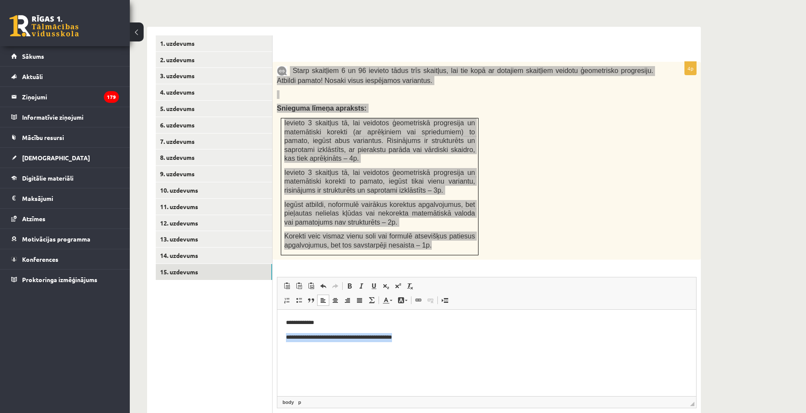
click at [277, 342] on html "**********" at bounding box center [486, 330] width 419 height 41
click at [288, 339] on p "**********" at bounding box center [486, 337] width 401 height 9
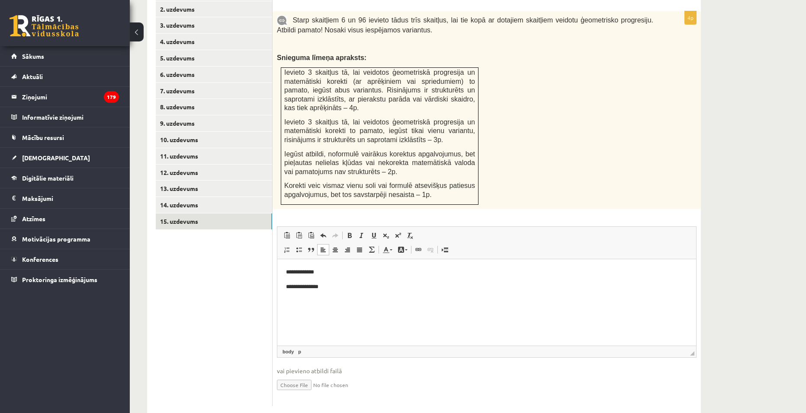
click at [242, 335] on ul "1. uzdevums 2. uzdevums 3. uzdevums 4. uzdevums 5. uzdevums 6. uzdevums 7. uzde…" at bounding box center [214, 196] width 117 height 422
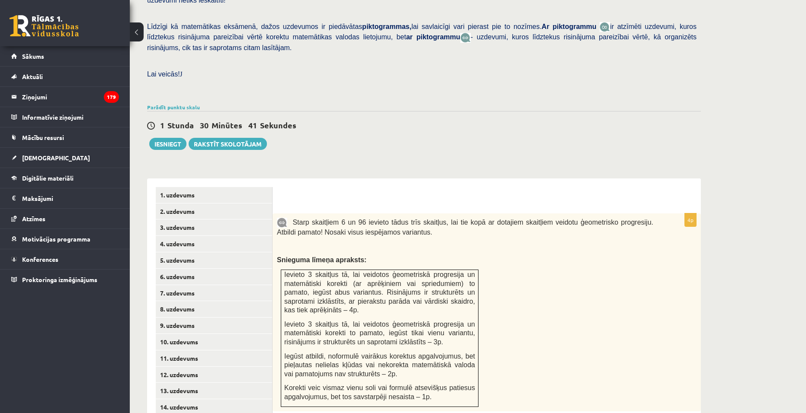
scroll to position [53, 0]
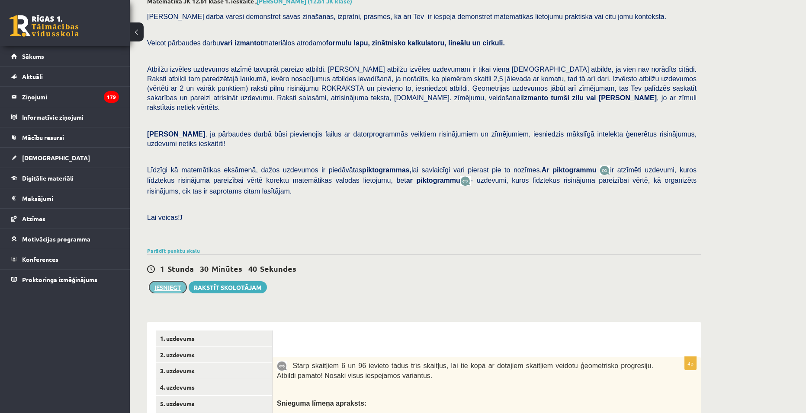
click at [173, 282] on button "Iesniegt" at bounding box center [167, 288] width 37 height 12
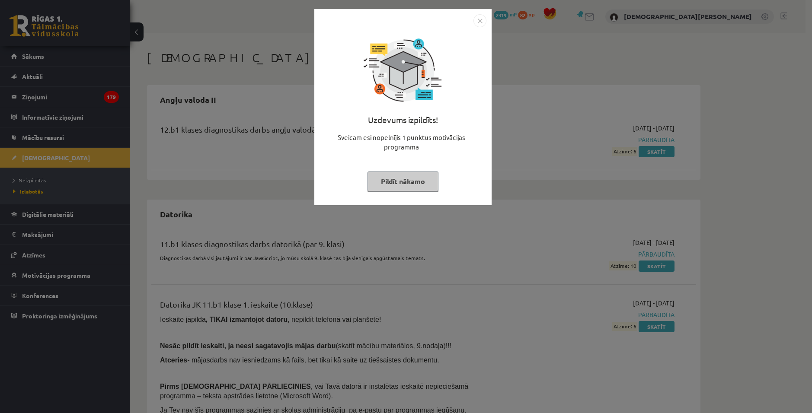
click at [484, 21] on img "Close" at bounding box center [480, 20] width 13 height 13
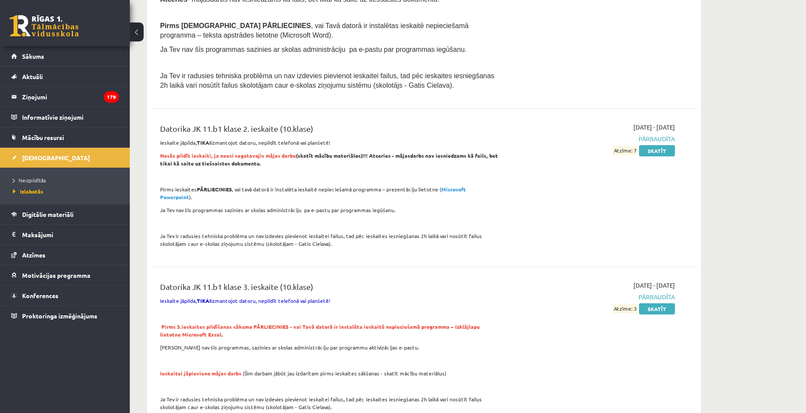
scroll to position [362, 0]
click at [36, 192] on span "Izlabotās" at bounding box center [28, 191] width 30 height 7
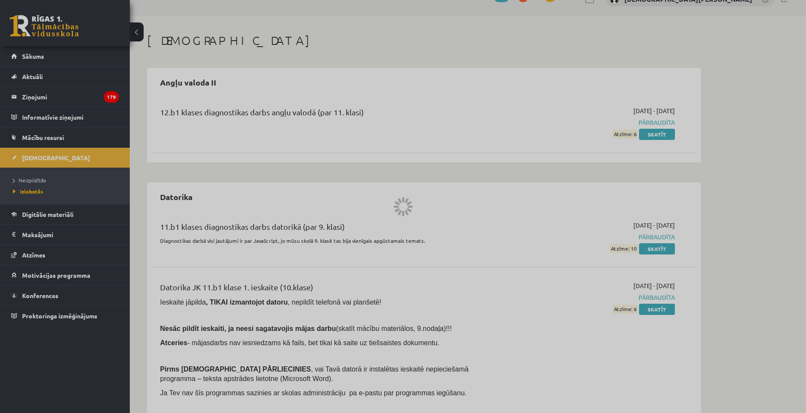
scroll to position [0, 0]
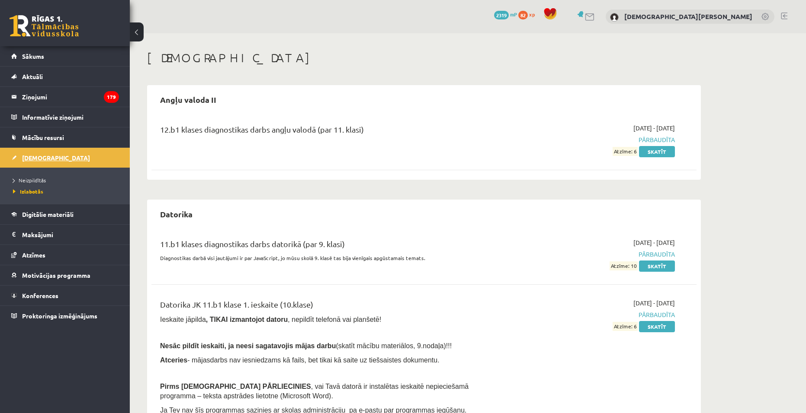
click at [45, 156] on span "[DEMOGRAPHIC_DATA]" at bounding box center [56, 158] width 68 height 8
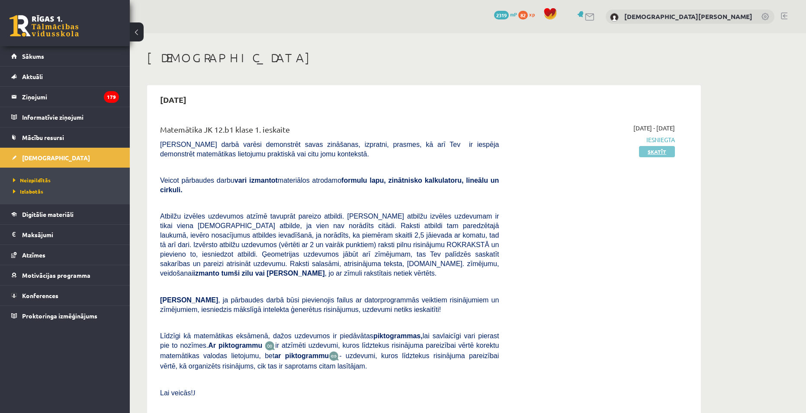
click at [645, 154] on link "Skatīt" at bounding box center [657, 151] width 36 height 11
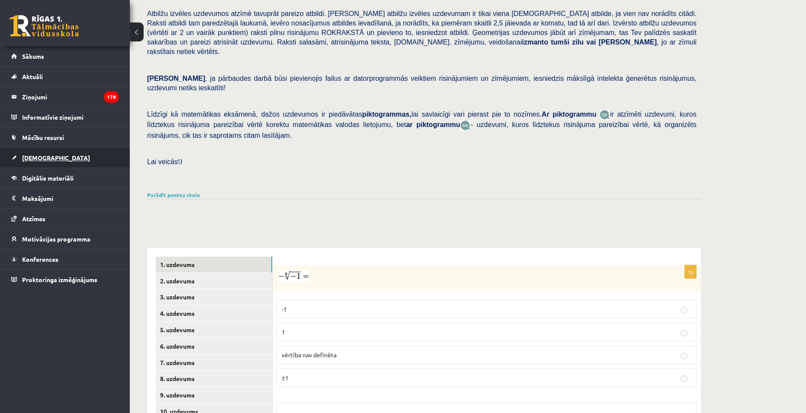
scroll to position [74, 0]
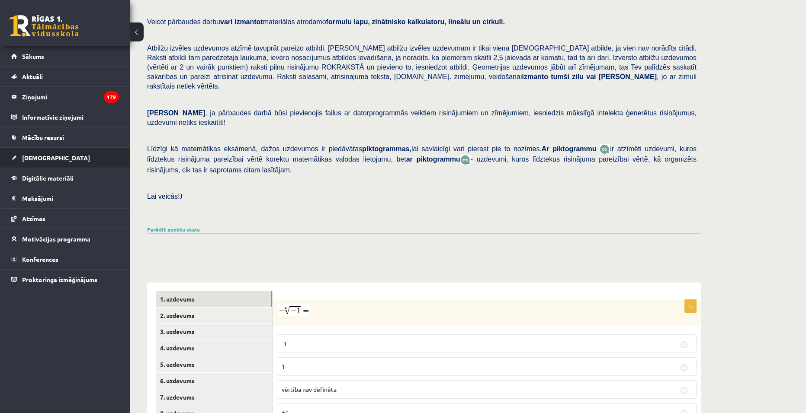
click at [74, 154] on link "[DEMOGRAPHIC_DATA]" at bounding box center [65, 158] width 108 height 20
